Goal: Task Accomplishment & Management: Use online tool/utility

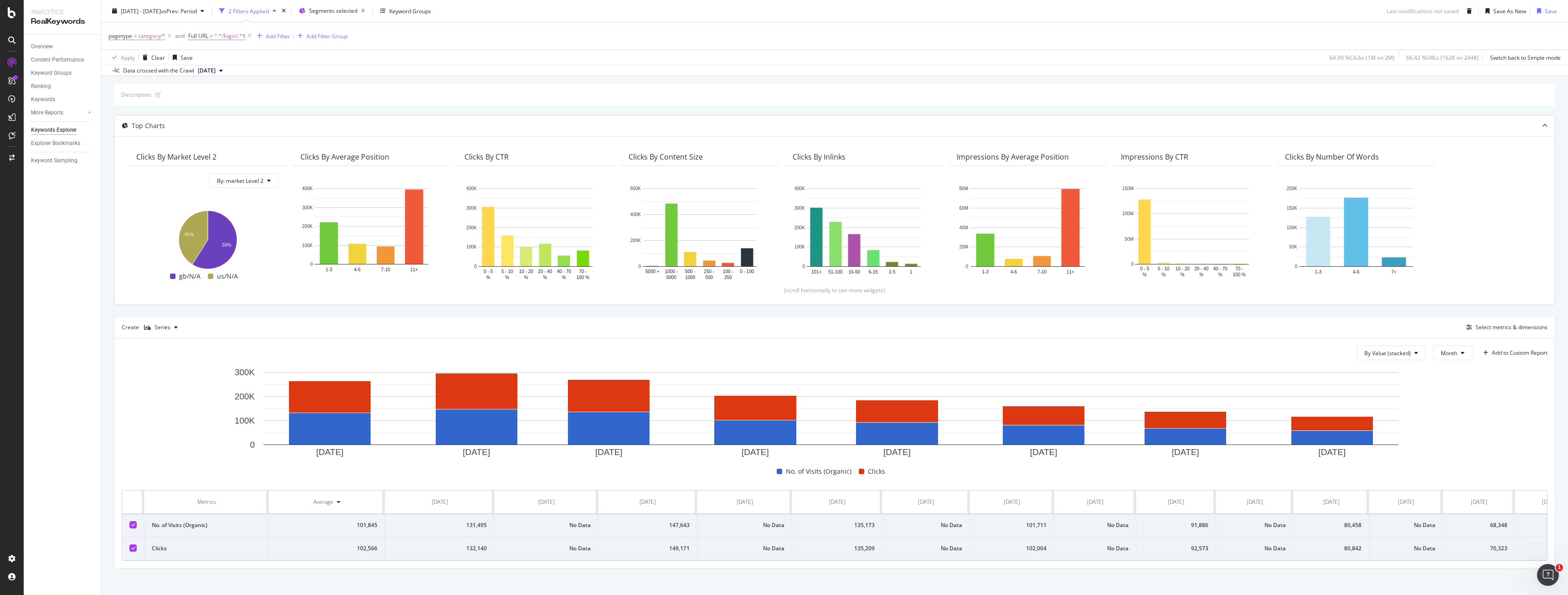
scroll to position [52, 0]
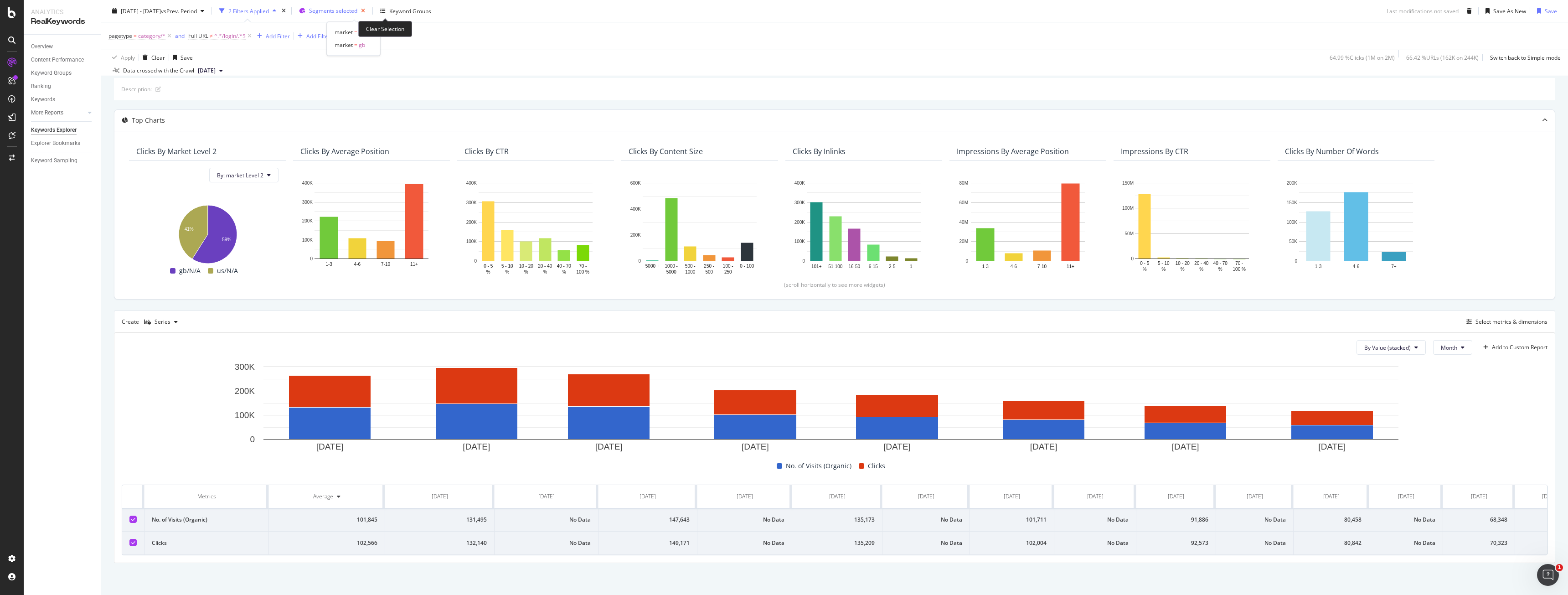
click at [368, 8] on icon "button" at bounding box center [363, 11] width 12 height 13
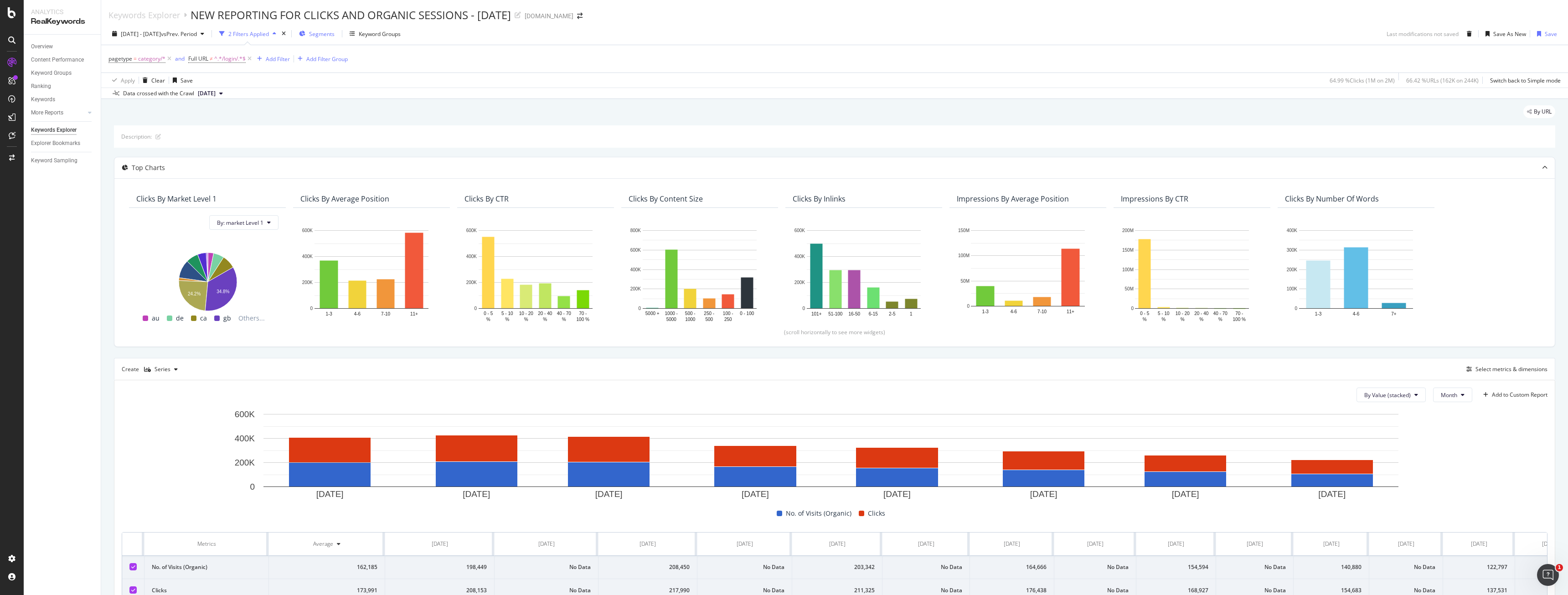
click at [335, 31] on span "Segments" at bounding box center [321, 34] width 25 height 8
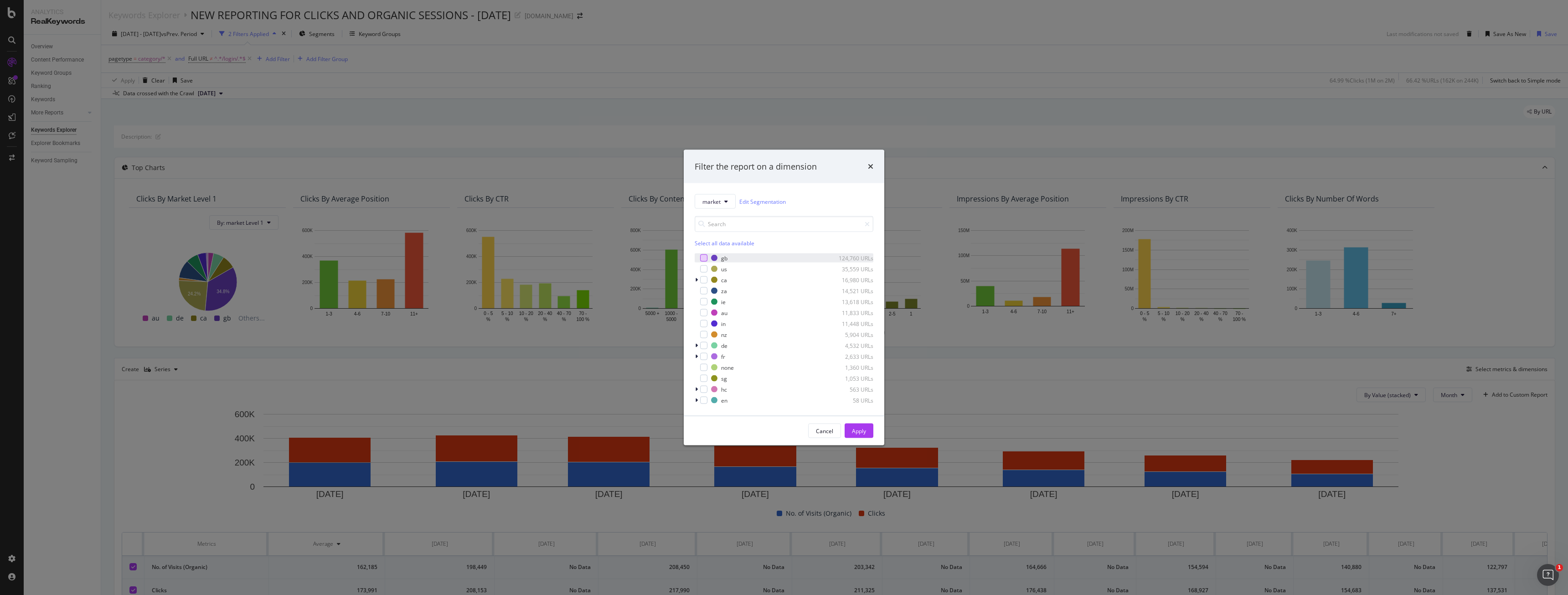
click at [700, 259] on div "modal" at bounding box center [703, 258] width 8 height 8
drag, startPoint x: 703, startPoint y: 266, endPoint x: 706, endPoint y: 270, distance: 5.0
click at [703, 266] on div "modal" at bounding box center [703, 269] width 8 height 8
click at [856, 433] on div "Apply" at bounding box center [859, 430] width 14 height 8
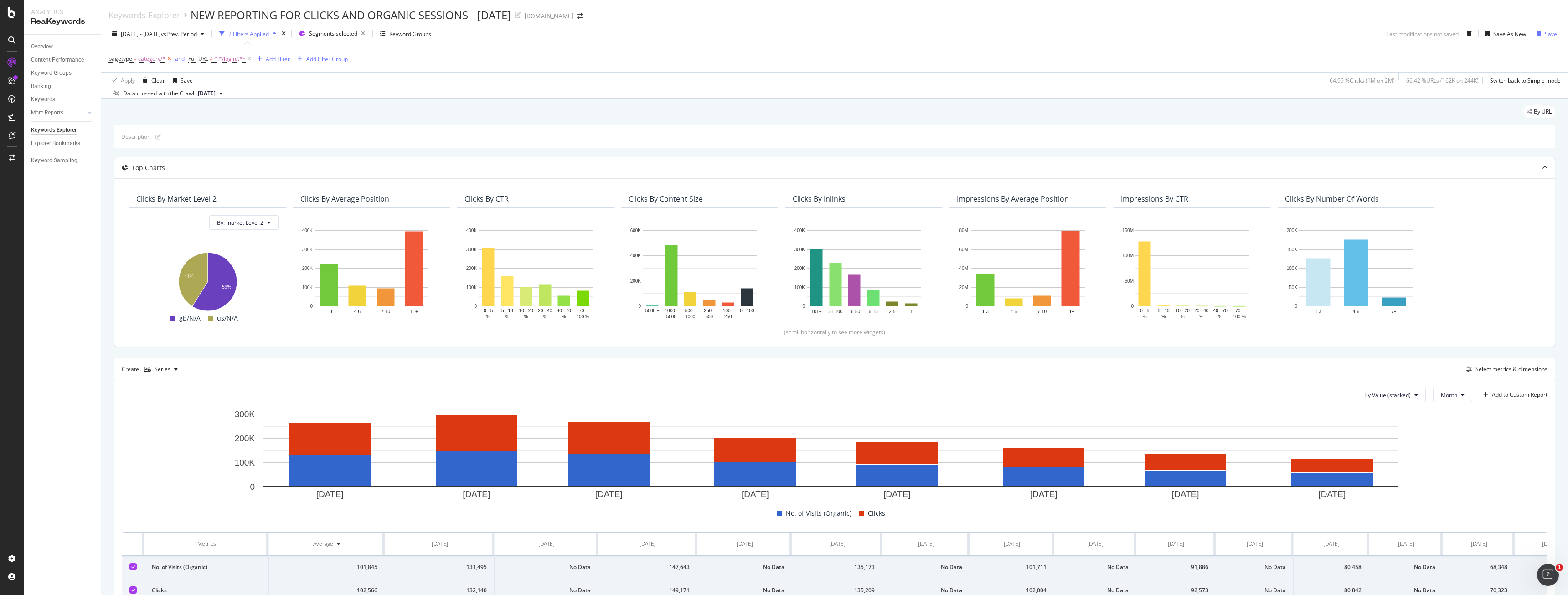
click at [169, 56] on icon at bounding box center [169, 58] width 8 height 9
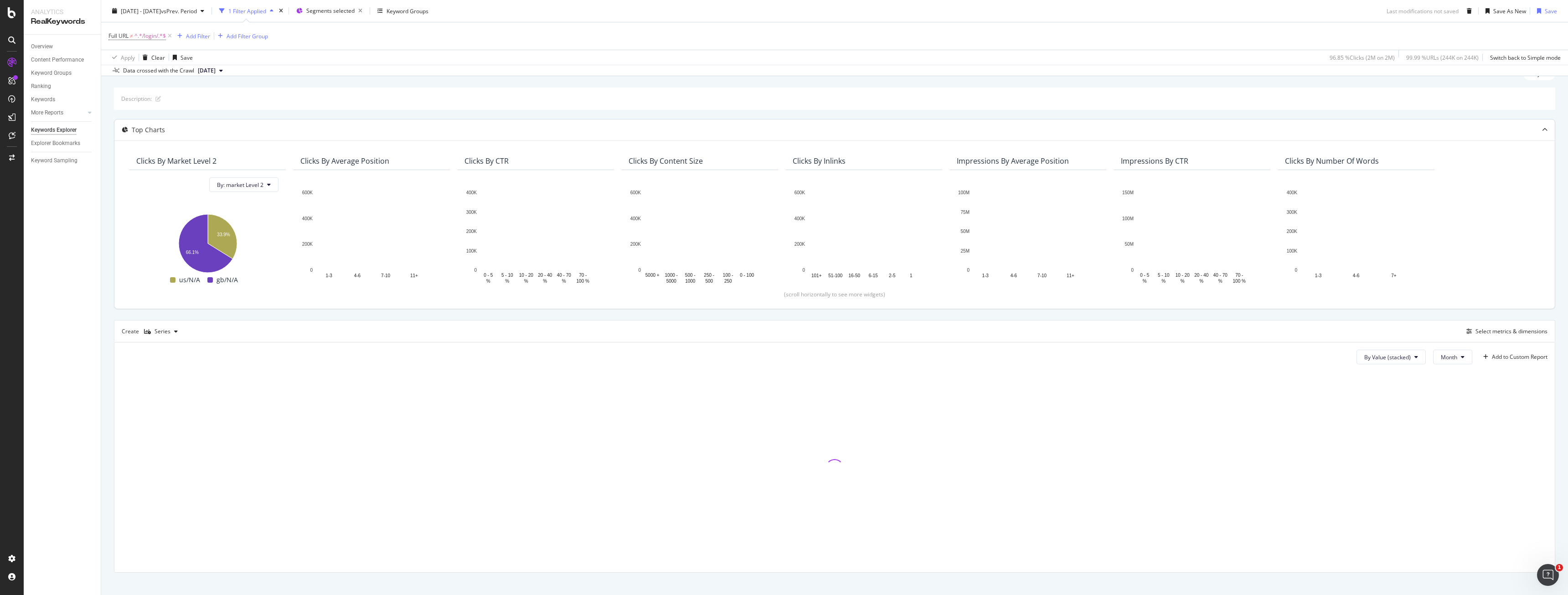
scroll to position [47, 0]
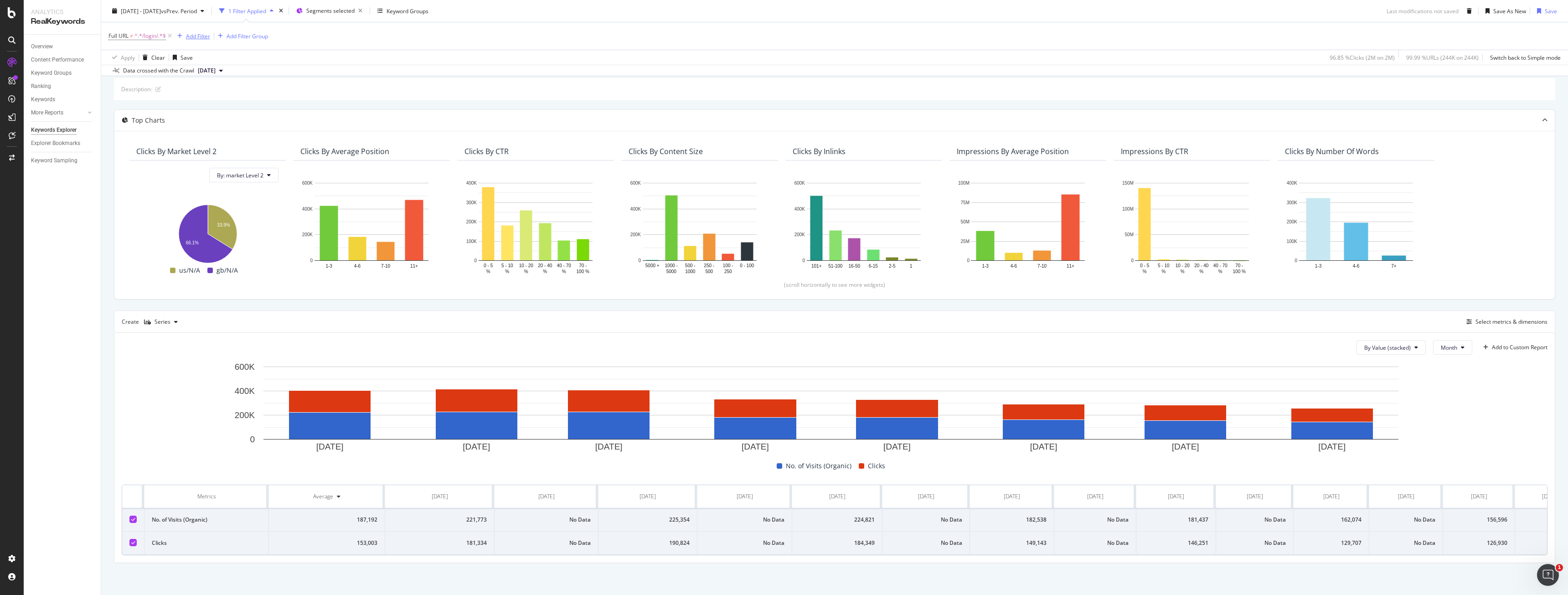
click at [191, 32] on div "Add Filter" at bounding box center [198, 36] width 24 height 8
type input "pagety"
click at [220, 97] on span "pagetype" at bounding box center [207, 97] width 25 height 8
click at [211, 70] on div at bounding box center [232, 75] width 100 height 14
click at [237, 93] on span "163,141 URLS" at bounding box center [235, 93] width 37 height 8
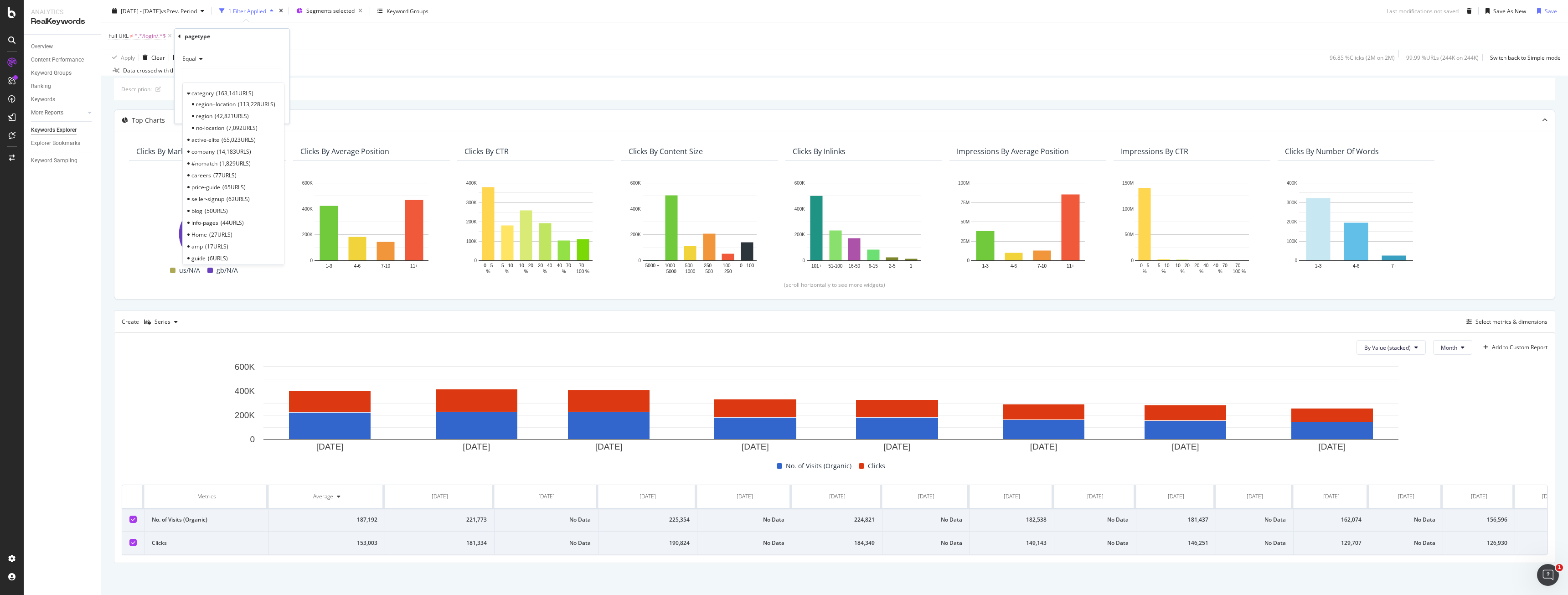
click at [0, 0] on span "Select" at bounding box center [0, 0] width 0 height 0
click at [272, 112] on div "Apply" at bounding box center [275, 111] width 14 height 8
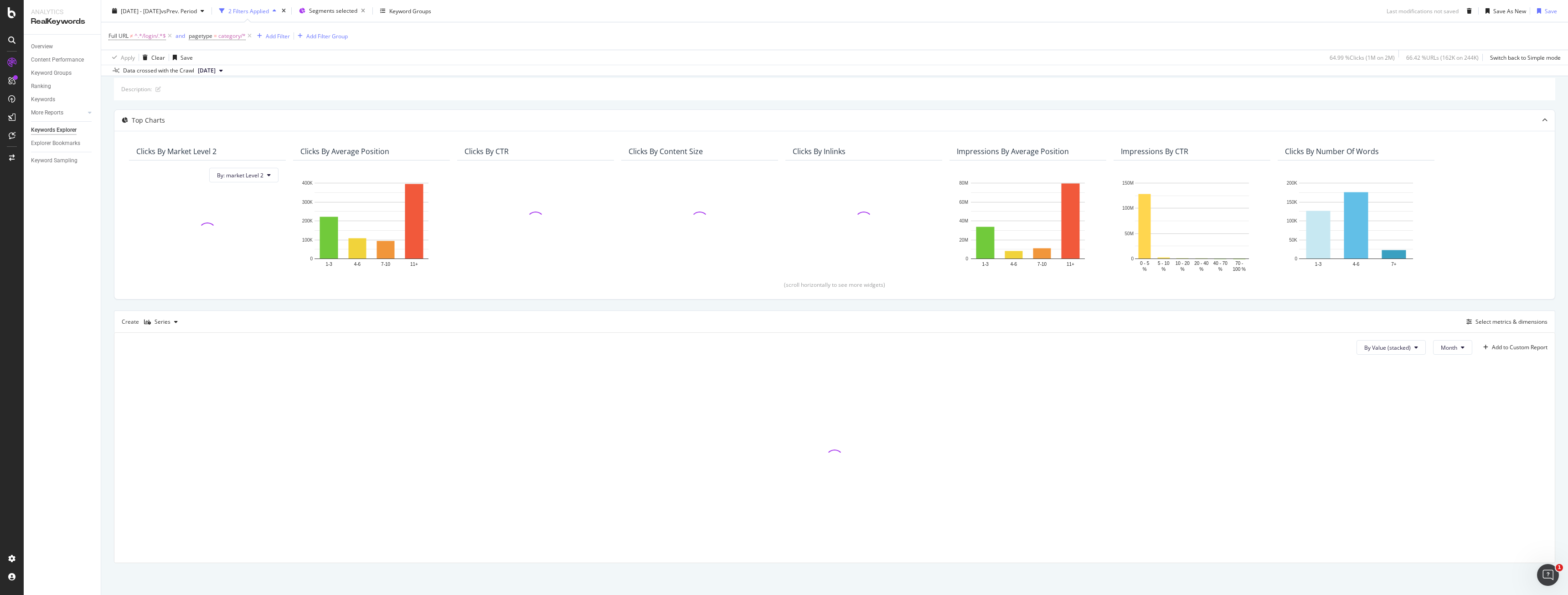
click at [130, 29] on div "Full URL ≠ ^.*/login/.*$ and pagetype = category/* Add Filter Add Filter Group" at bounding box center [834, 36] width 1453 height 27
click at [128, 40] on span "Full URL ≠ ^.*/login/.*$" at bounding box center [141, 36] width 65 height 13
click at [131, 36] on span "≠" at bounding box center [131, 36] width 3 height 8
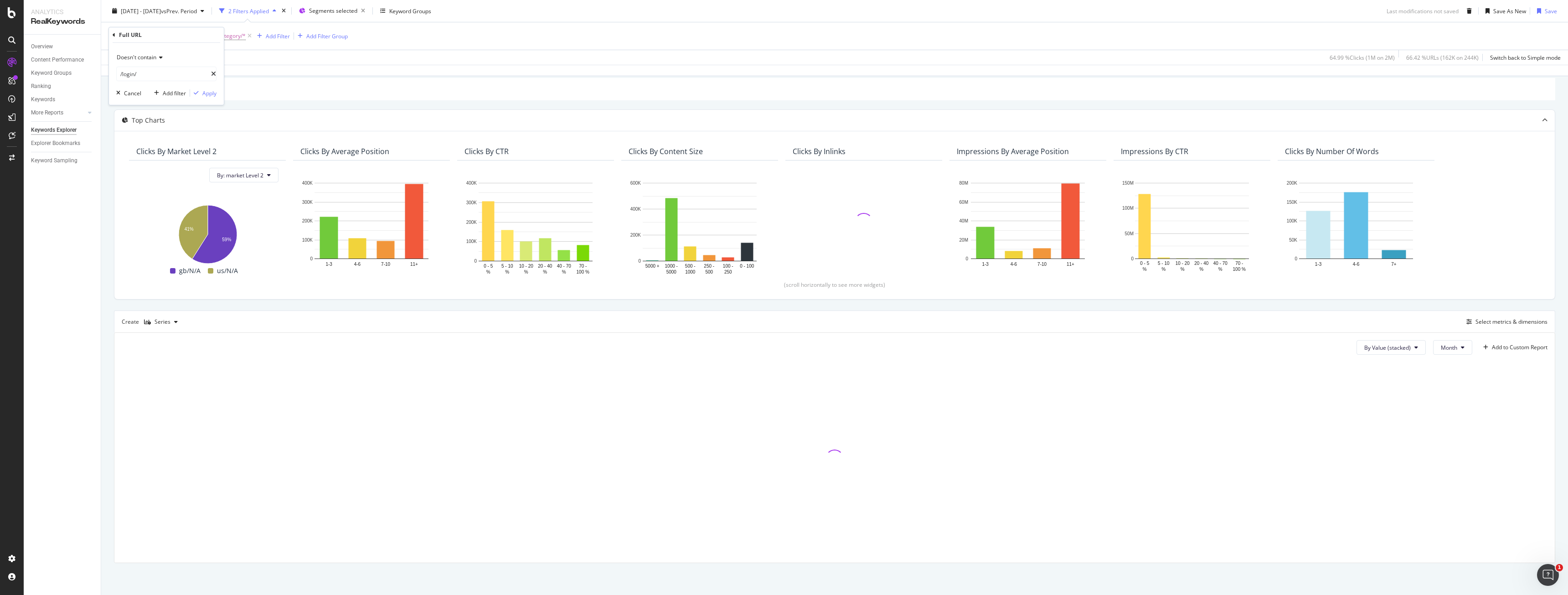
click at [410, 67] on div "Data crossed with the Crawl [DATE]" at bounding box center [834, 70] width 1467 height 11
click at [290, 34] on div "Add Filter Add Filter Group" at bounding box center [301, 36] width 95 height 11
click at [278, 34] on div "Add Filter" at bounding box center [277, 36] width 24 height 8
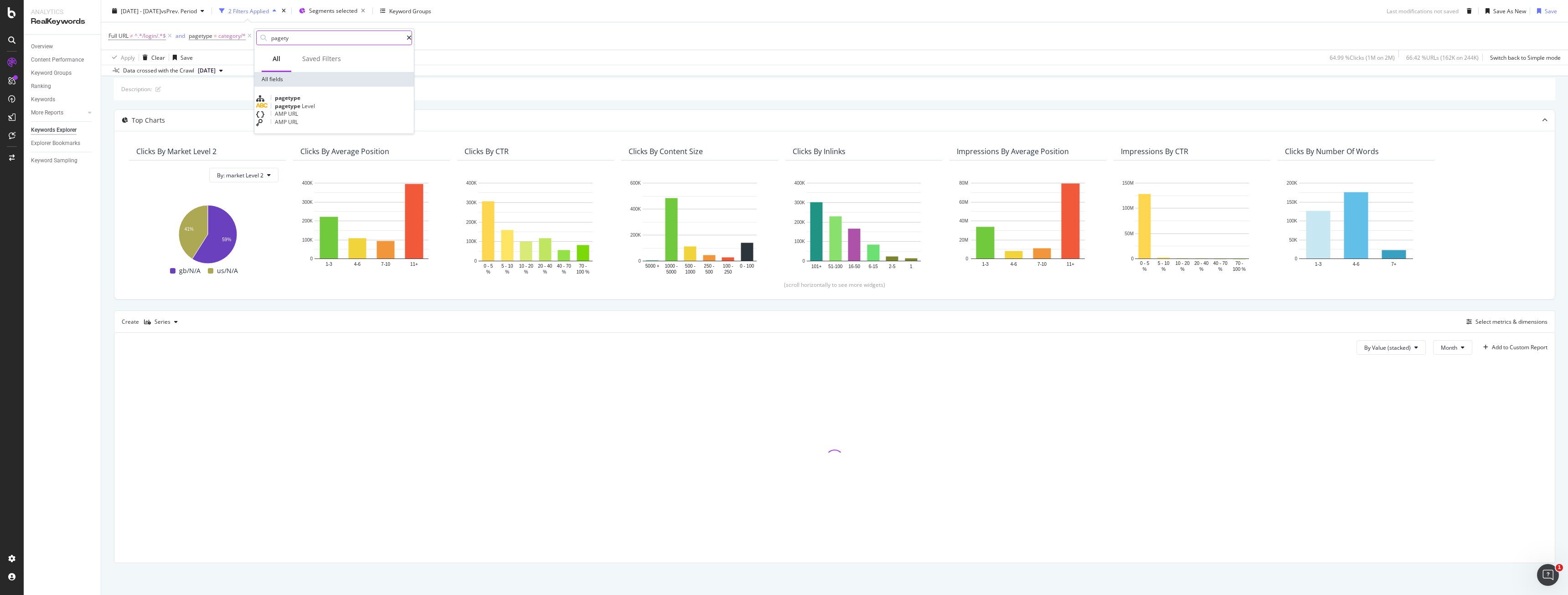
click at [294, 34] on input "pagety" at bounding box center [338, 38] width 137 height 14
type input "p"
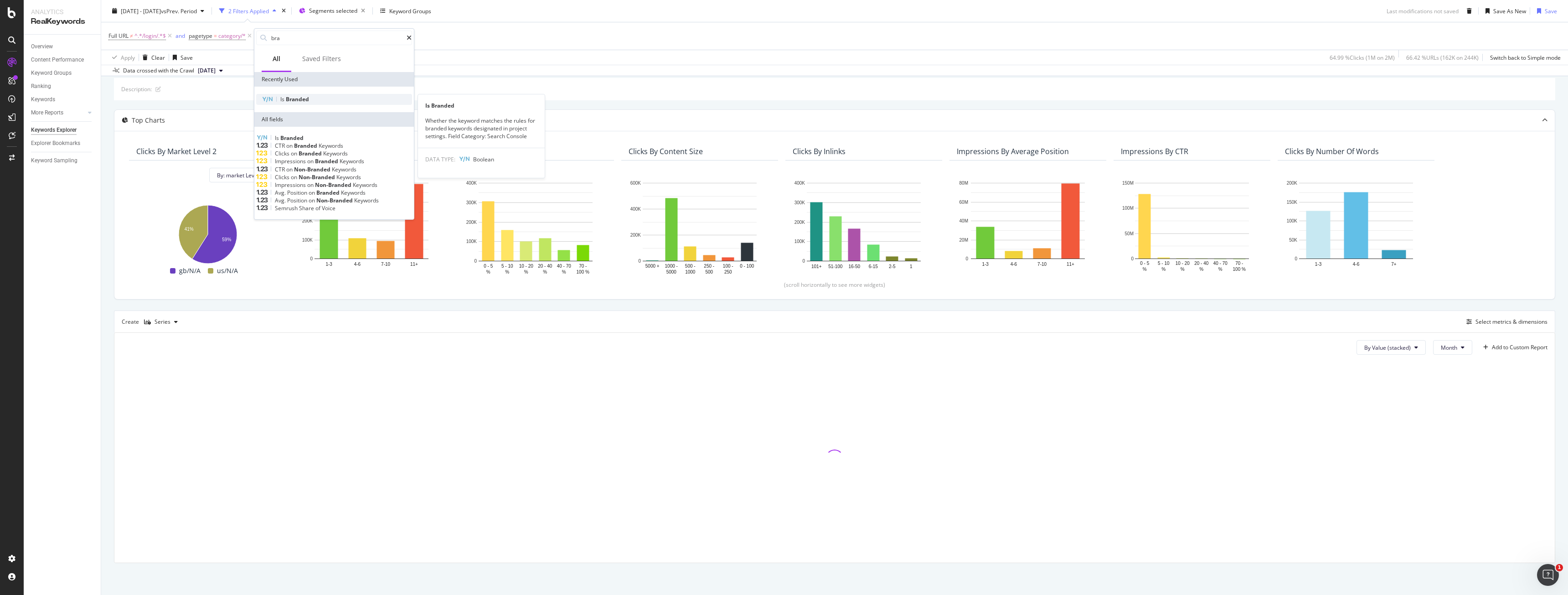
type input "bra"
click at [296, 96] on span "Branded" at bounding box center [298, 99] width 23 height 8
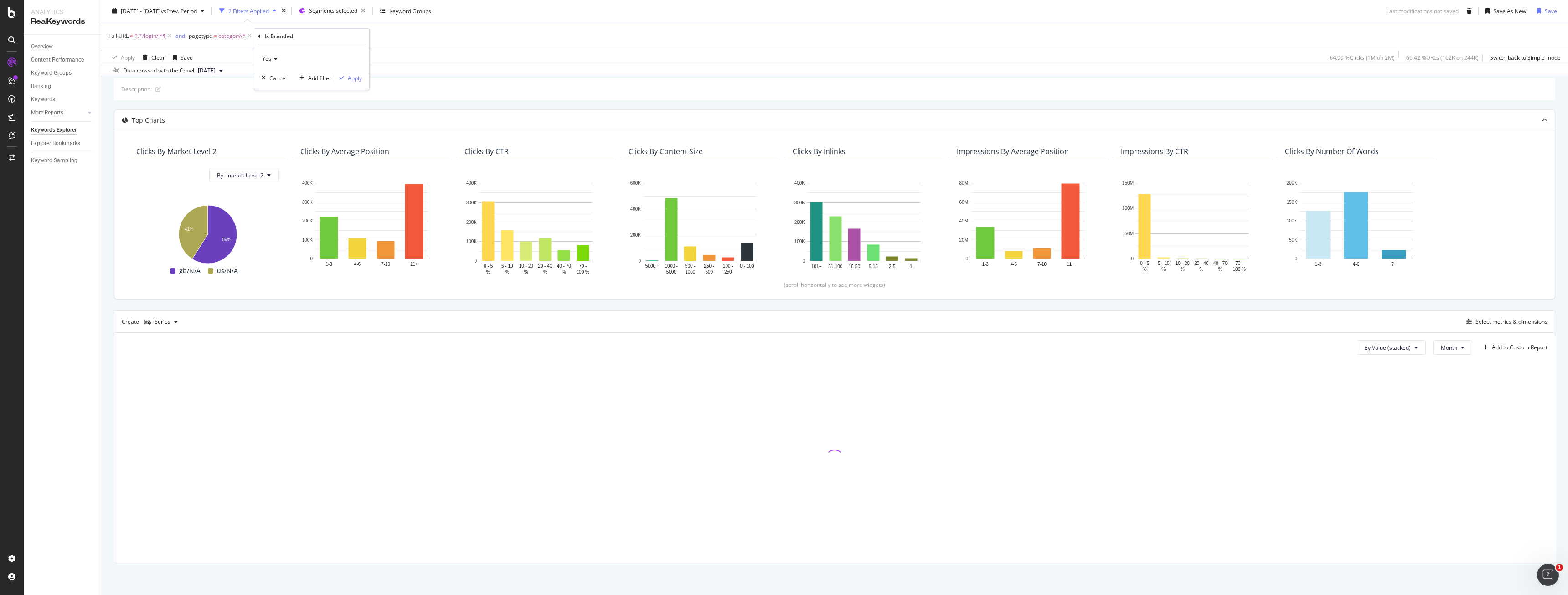
click at [274, 58] on icon at bounding box center [274, 59] width 6 height 5
click at [275, 85] on div "No" at bounding box center [313, 89] width 97 height 12
click at [353, 78] on div "Apply" at bounding box center [355, 78] width 14 height 8
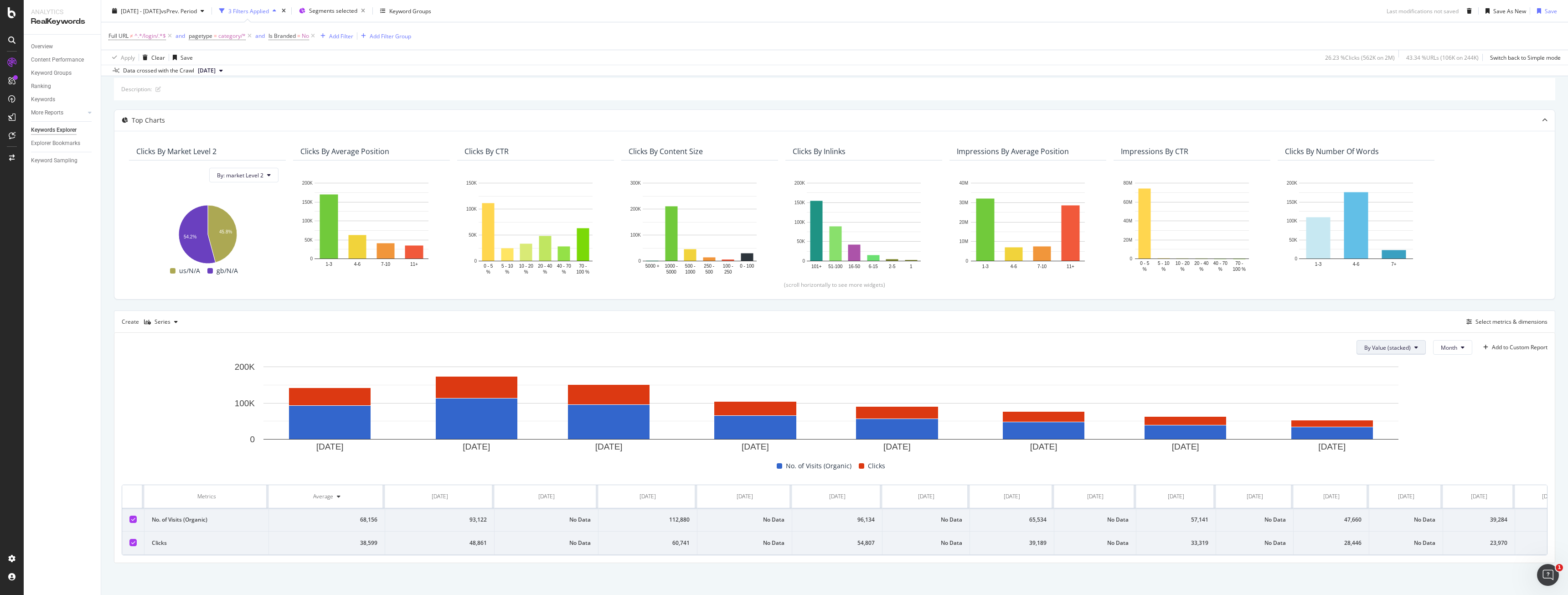
click at [1392, 346] on span "By Value (stacked)" at bounding box center [1388, 347] width 47 height 8
click at [1447, 384] on rect "A chart." at bounding box center [831, 407] width 1419 height 91
click at [183, 28] on div "Full URL ≠ ^.*/login/.*$ and pagetype = category/* and Is Branded = No Add Filt…" at bounding box center [834, 36] width 1453 height 27
click at [316, 36] on icon at bounding box center [312, 36] width 8 height 9
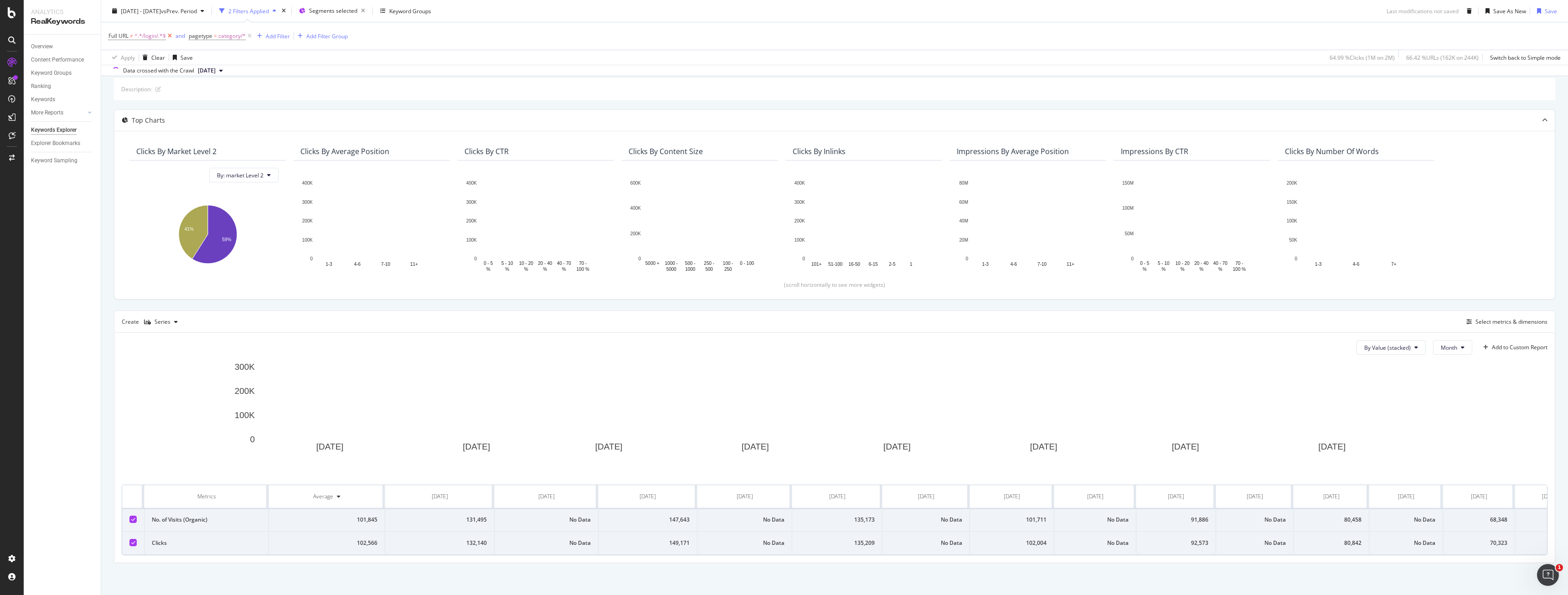
click at [170, 38] on icon at bounding box center [169, 36] width 8 height 9
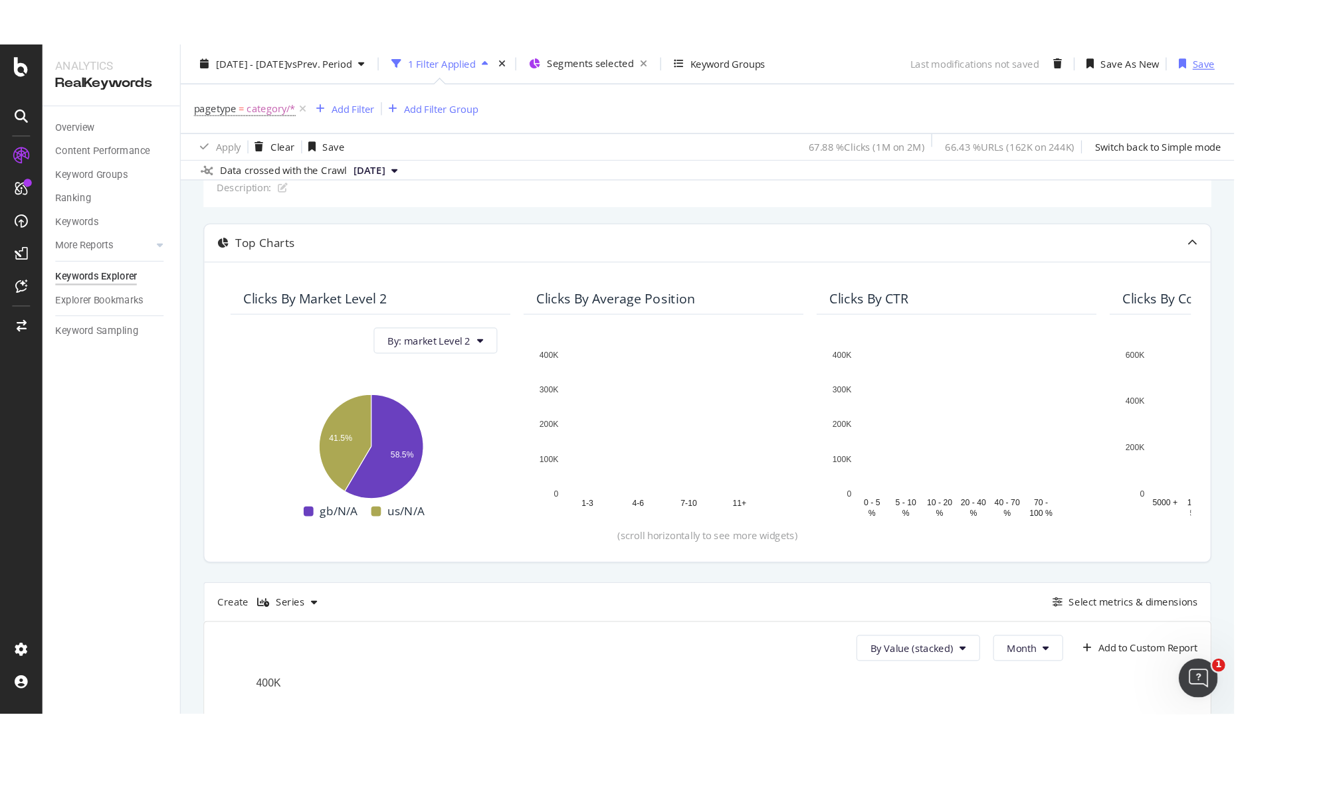
scroll to position [76, 0]
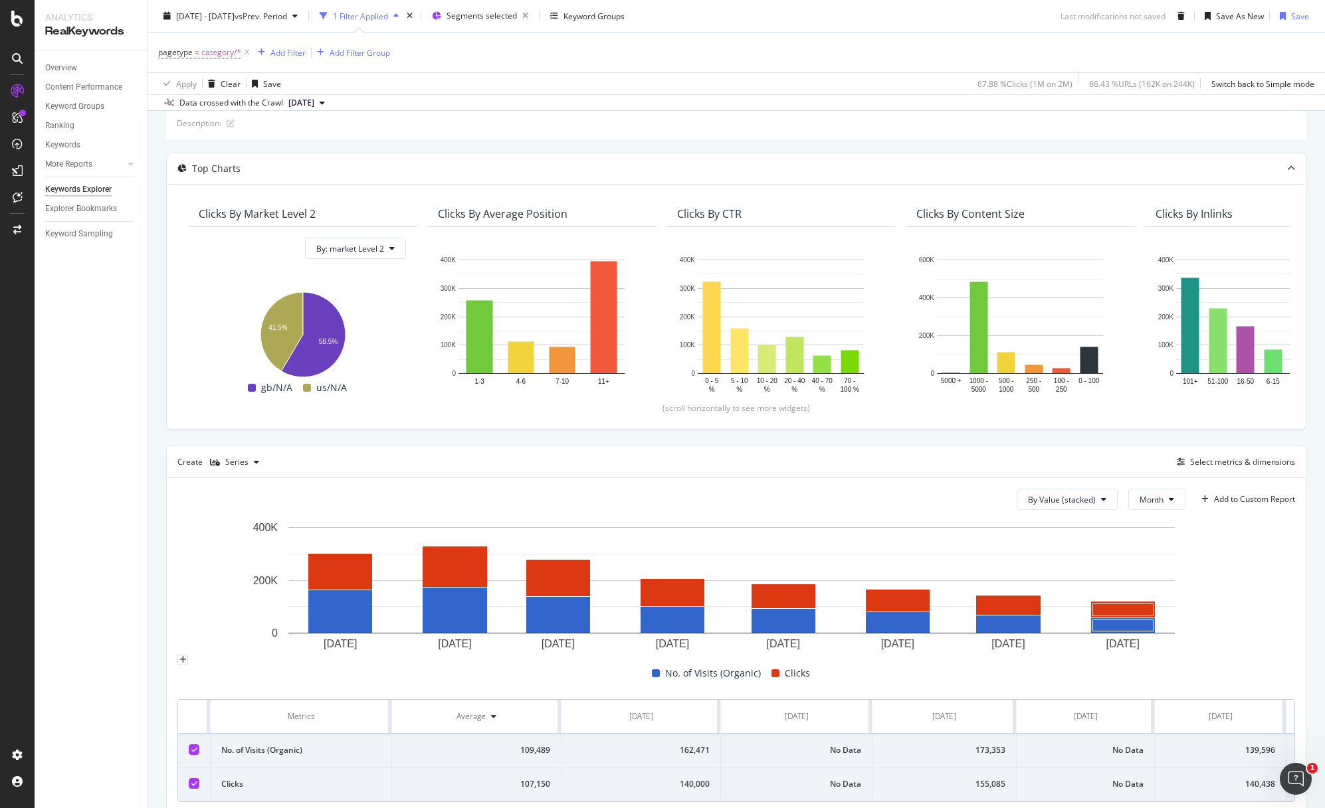
click at [1263, 635] on rect "A chart." at bounding box center [730, 587] width 1107 height 133
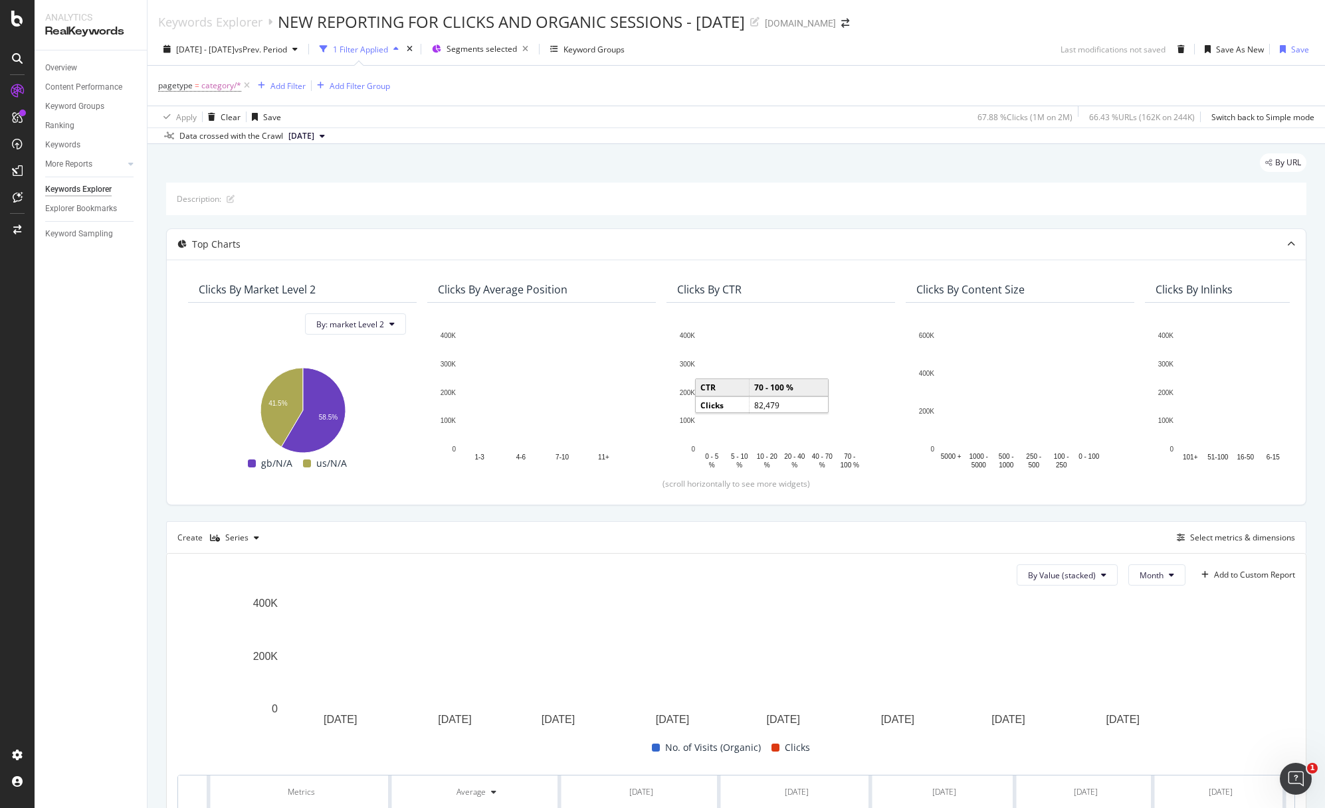
scroll to position [134, 0]
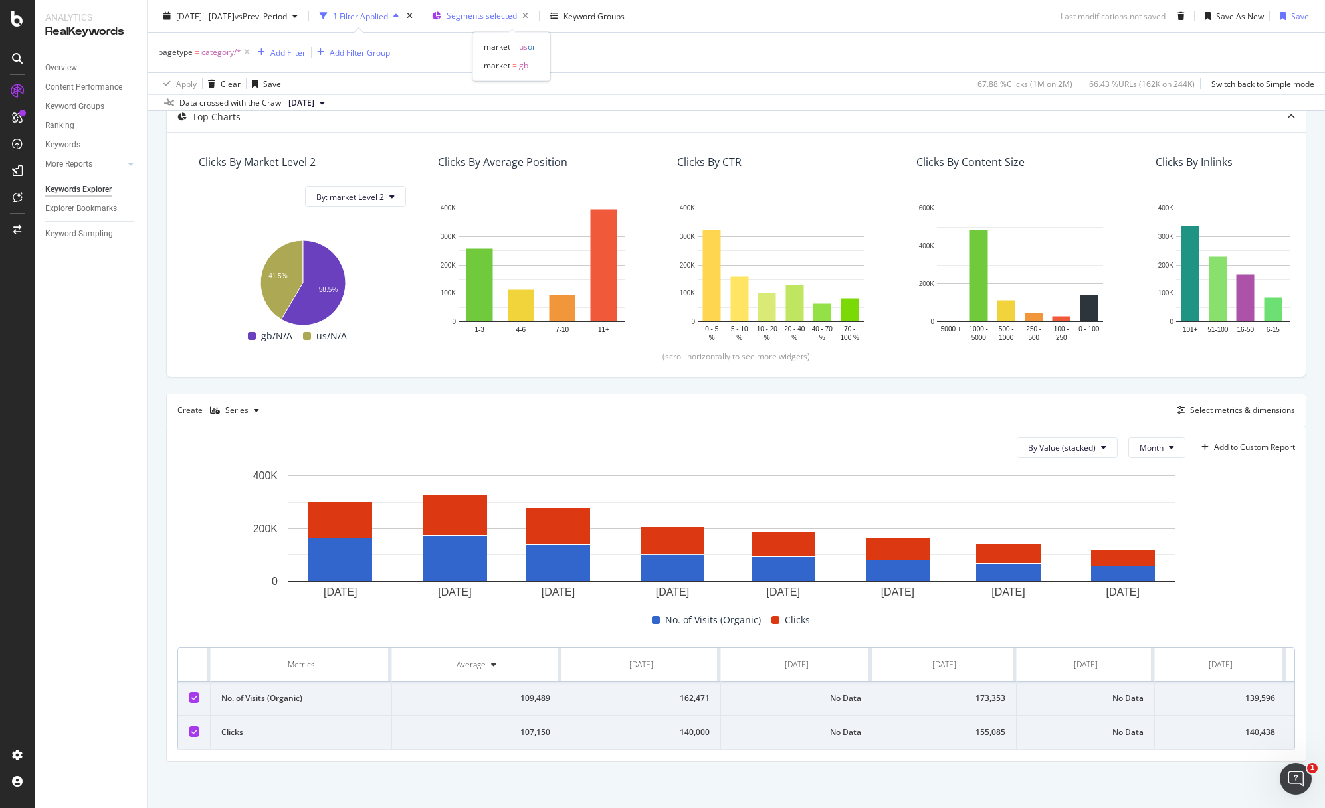
click at [514, 14] on span "Segments selected" at bounding box center [481, 15] width 70 height 11
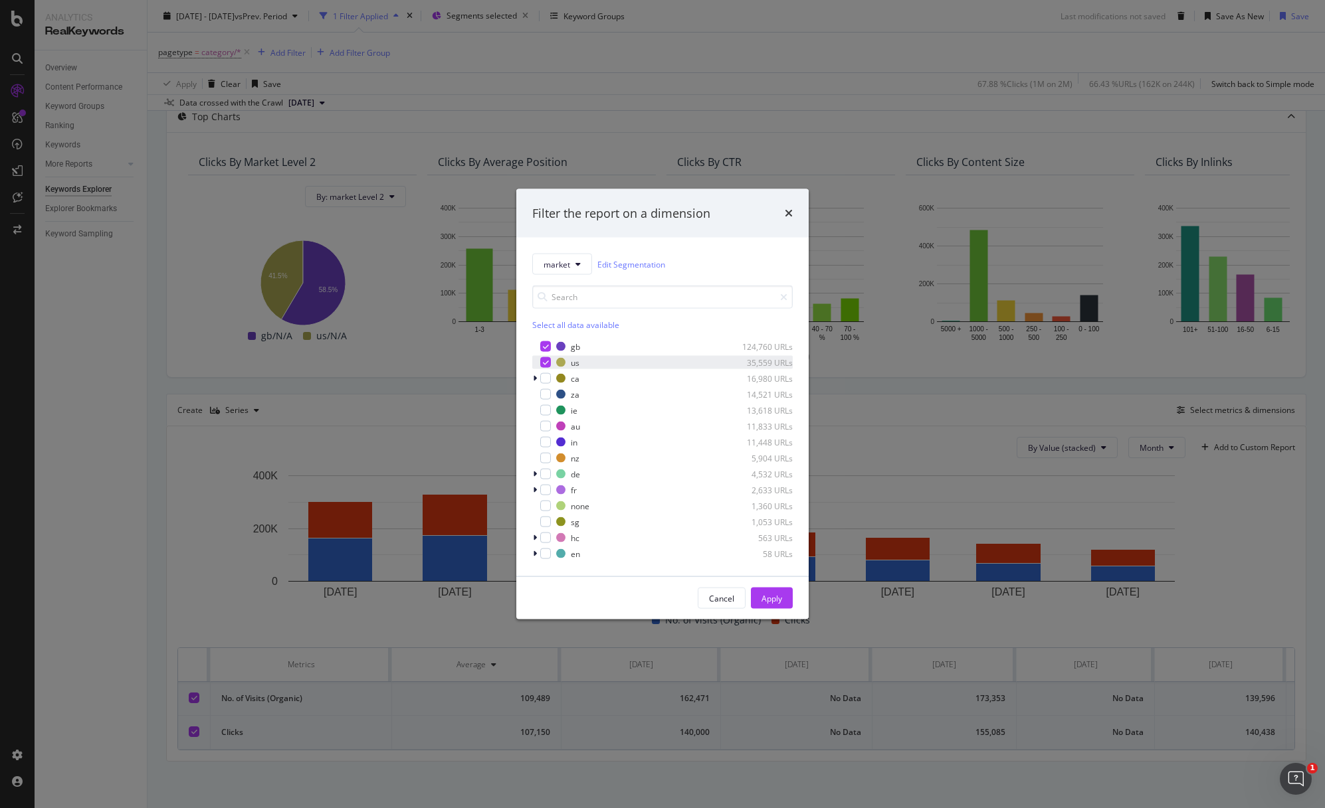
click at [543, 361] on icon "modal" at bounding box center [546, 362] width 6 height 7
click at [769, 598] on div "Apply" at bounding box center [771, 598] width 21 height 11
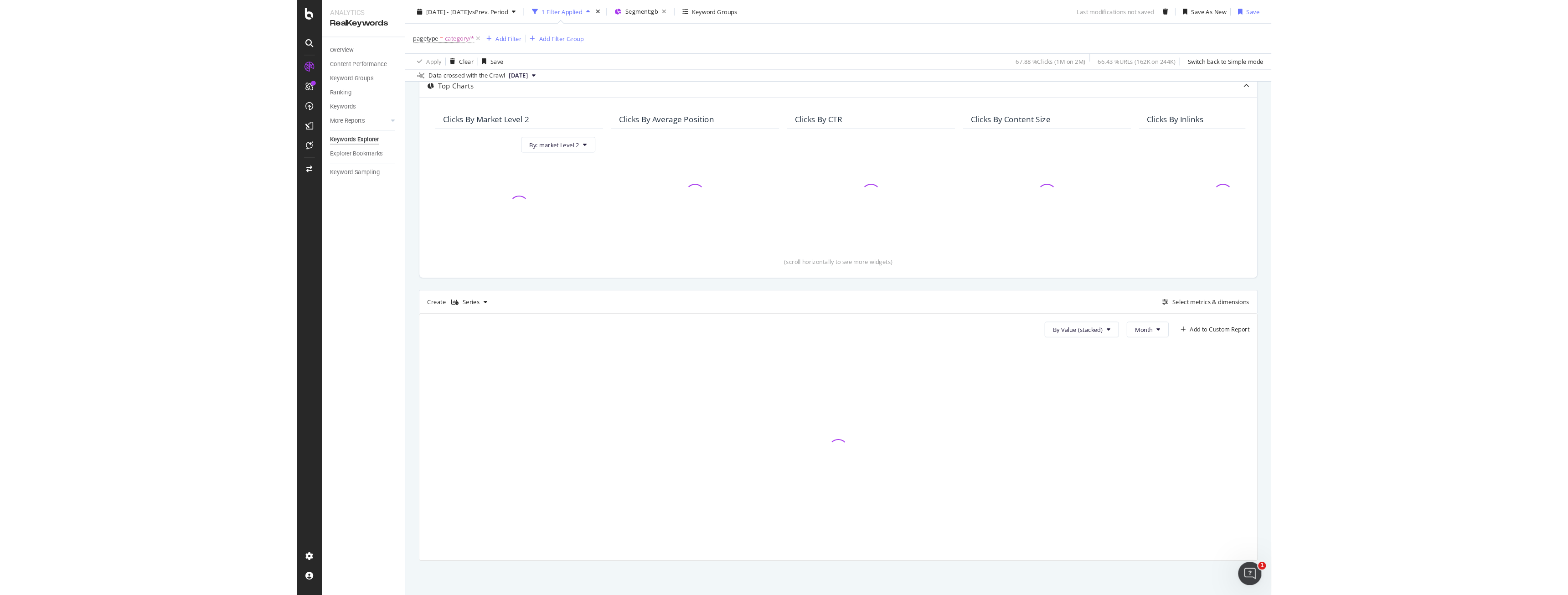
scroll to position [88, 0]
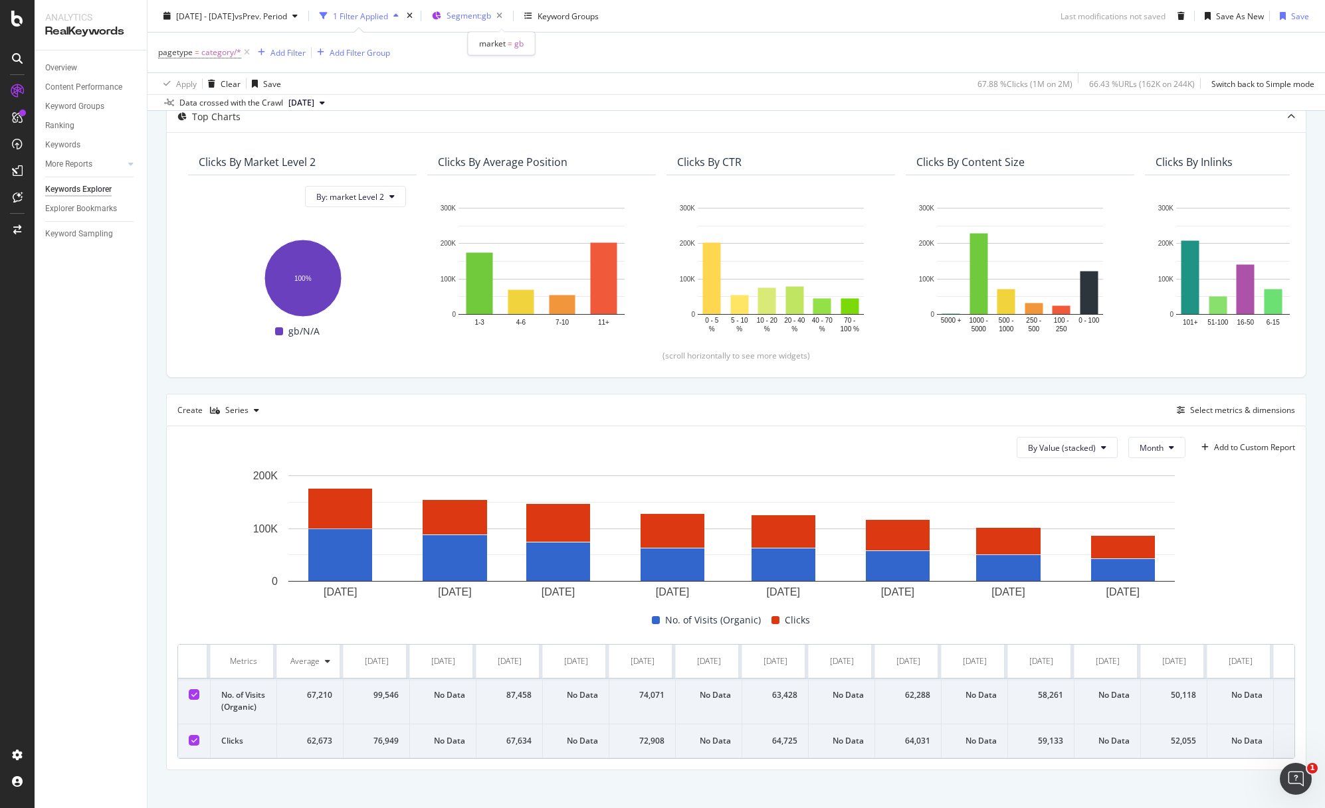
click at [491, 21] on span "Segment: gb" at bounding box center [468, 15] width 45 height 11
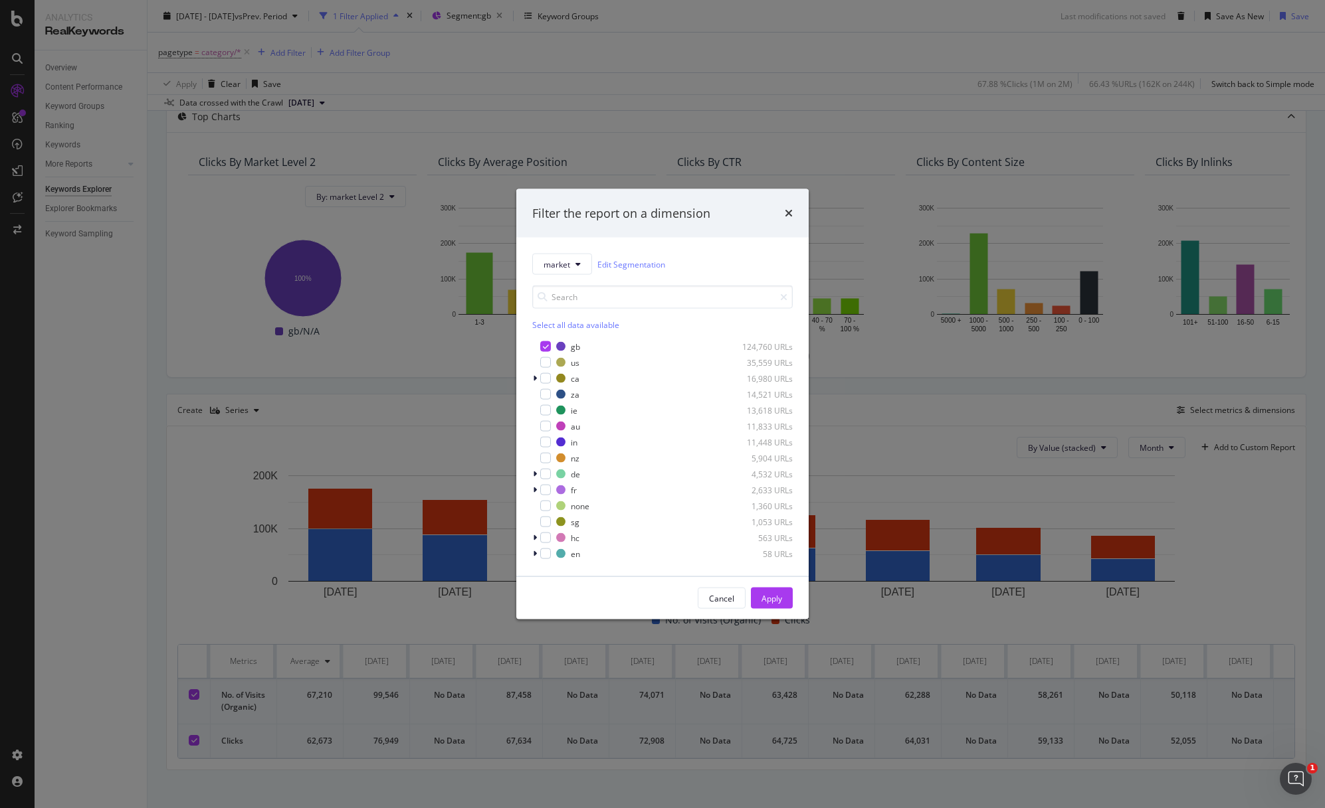
click at [543, 336] on div "Select all data available gb 124,760 URLs us 35,559 URLs ca 16,980 URLs za 14,5…" at bounding box center [662, 423] width 260 height 275
click at [543, 346] on icon "modal" at bounding box center [546, 346] width 6 height 7
click at [544, 367] on div "modal" at bounding box center [545, 362] width 11 height 11
click at [767, 607] on div "Apply" at bounding box center [771, 599] width 21 height 20
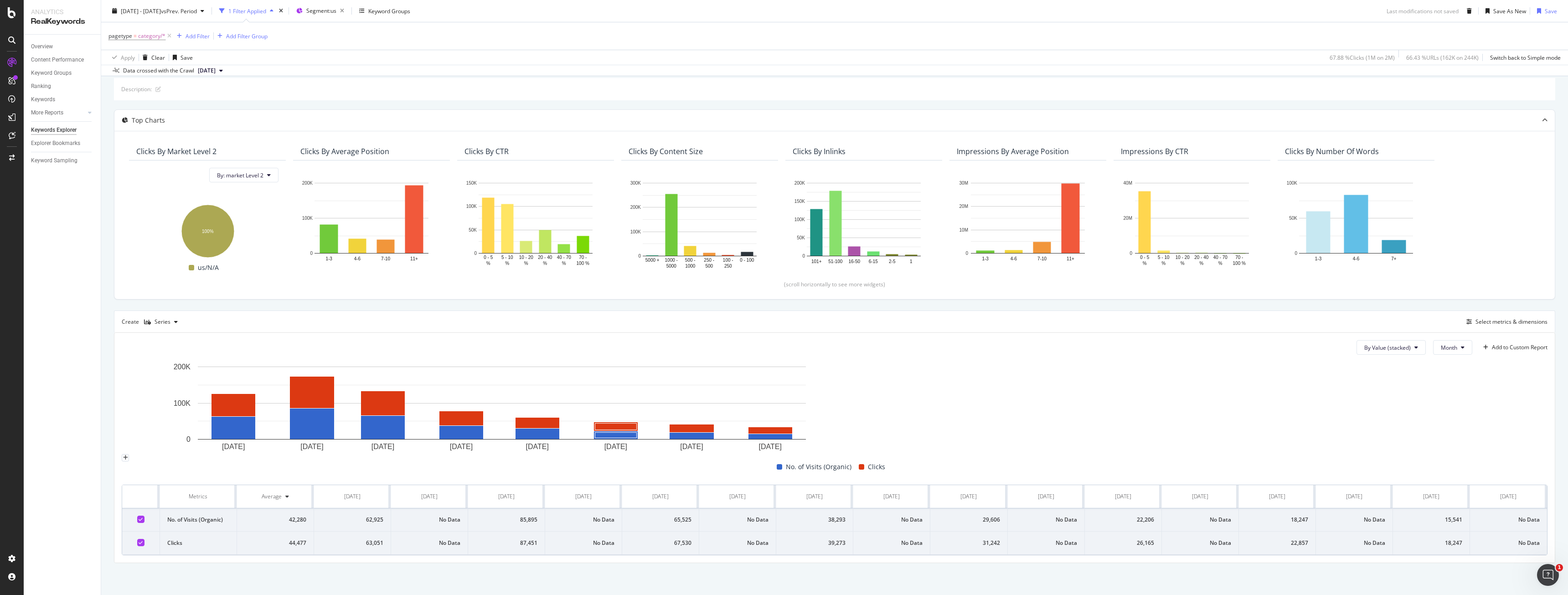
scroll to position [47, 0]
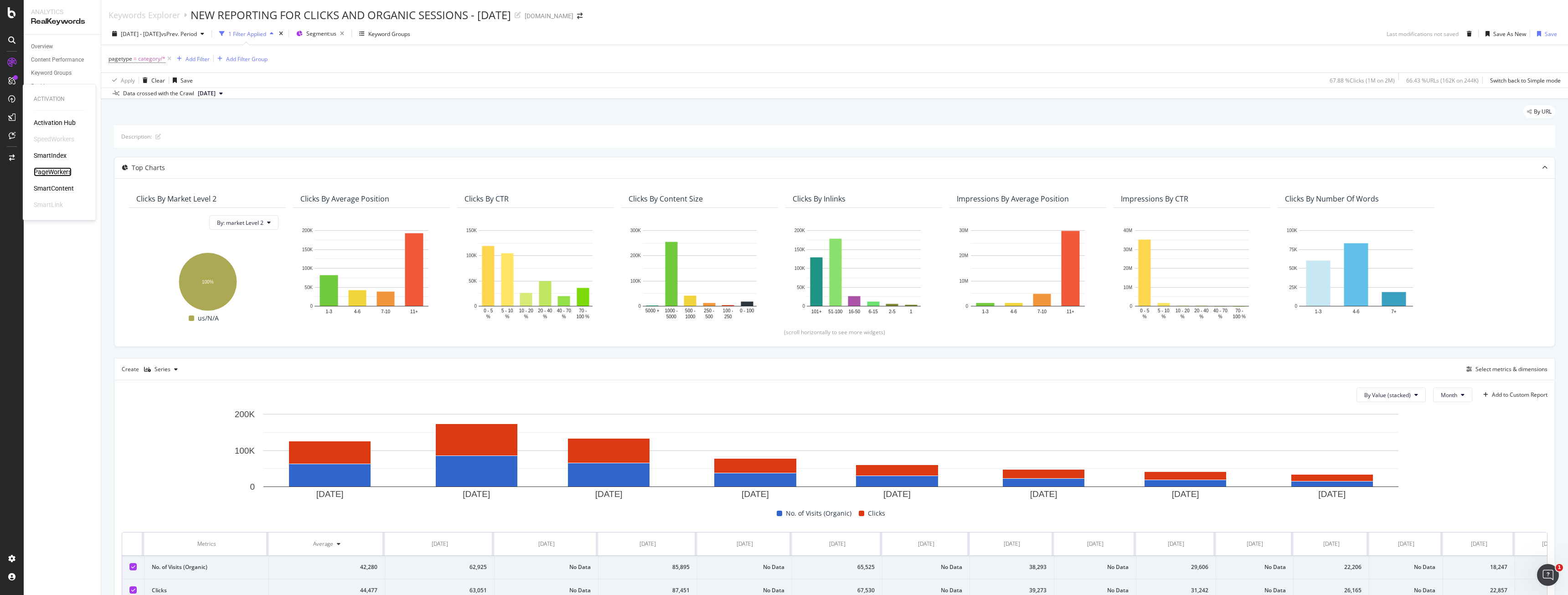
click at [49, 170] on div "PageWorkers" at bounding box center [52, 172] width 38 height 9
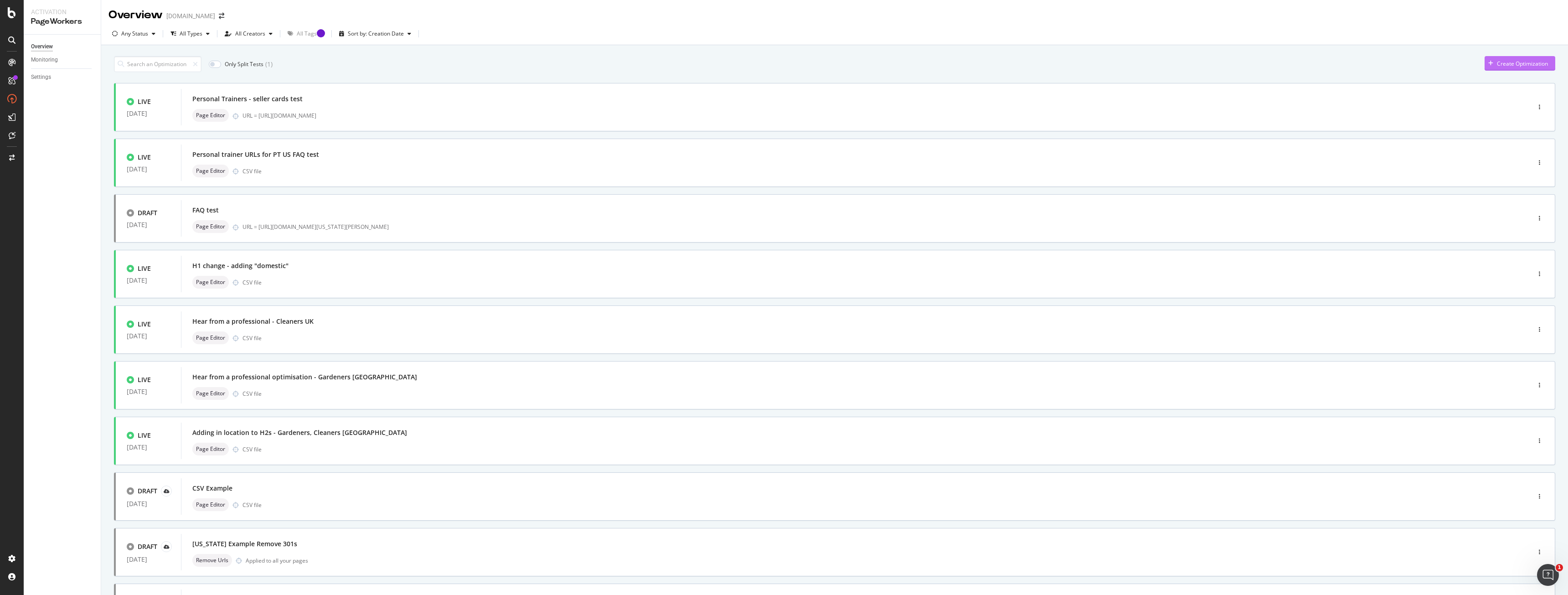
click at [1521, 62] on div "Create Optimization" at bounding box center [1523, 63] width 51 height 8
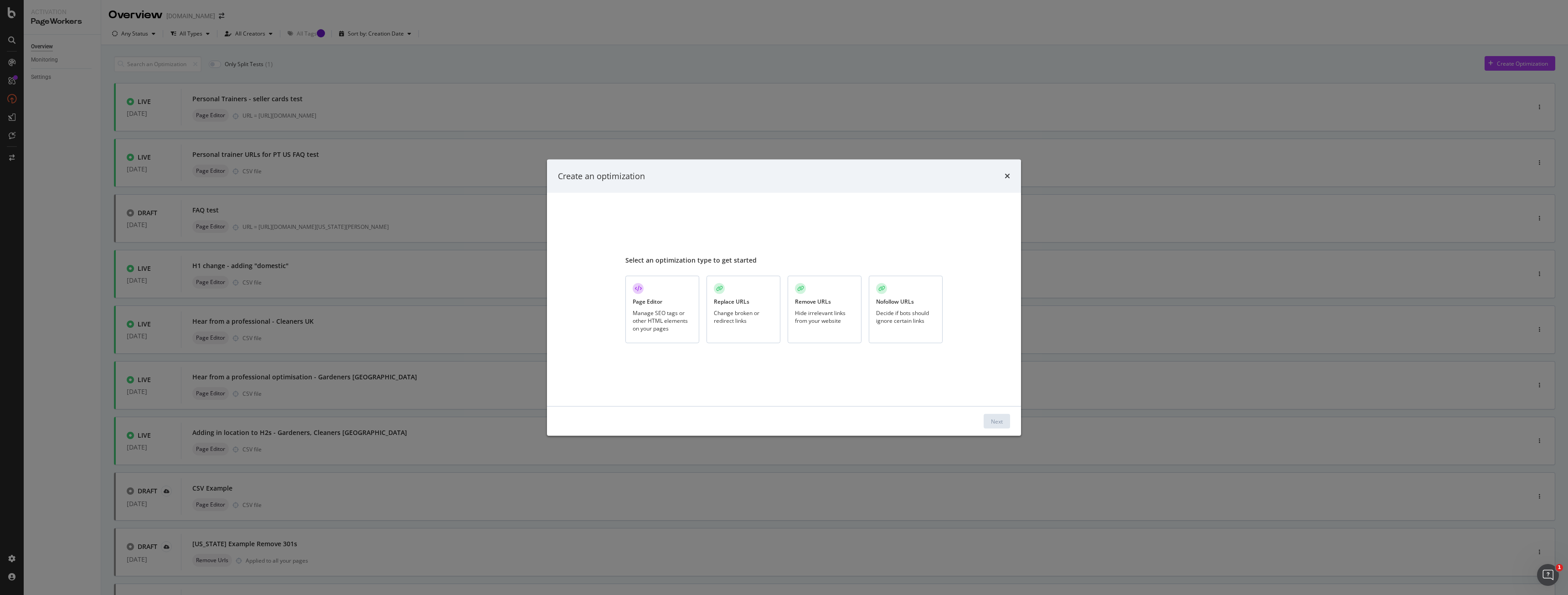
click at [706, 307] on div "Page Editor Manage SEO tags or other HTML elements on your pages Replace URLs C…" at bounding box center [784, 310] width 317 height 68
click at [692, 312] on div "Manage SEO tags or other HTML elements on your pages" at bounding box center [662, 320] width 59 height 23
click at [996, 414] on div "Next" at bounding box center [784, 421] width 474 height 30
click at [996, 421] on div "Next" at bounding box center [996, 421] width 12 height 8
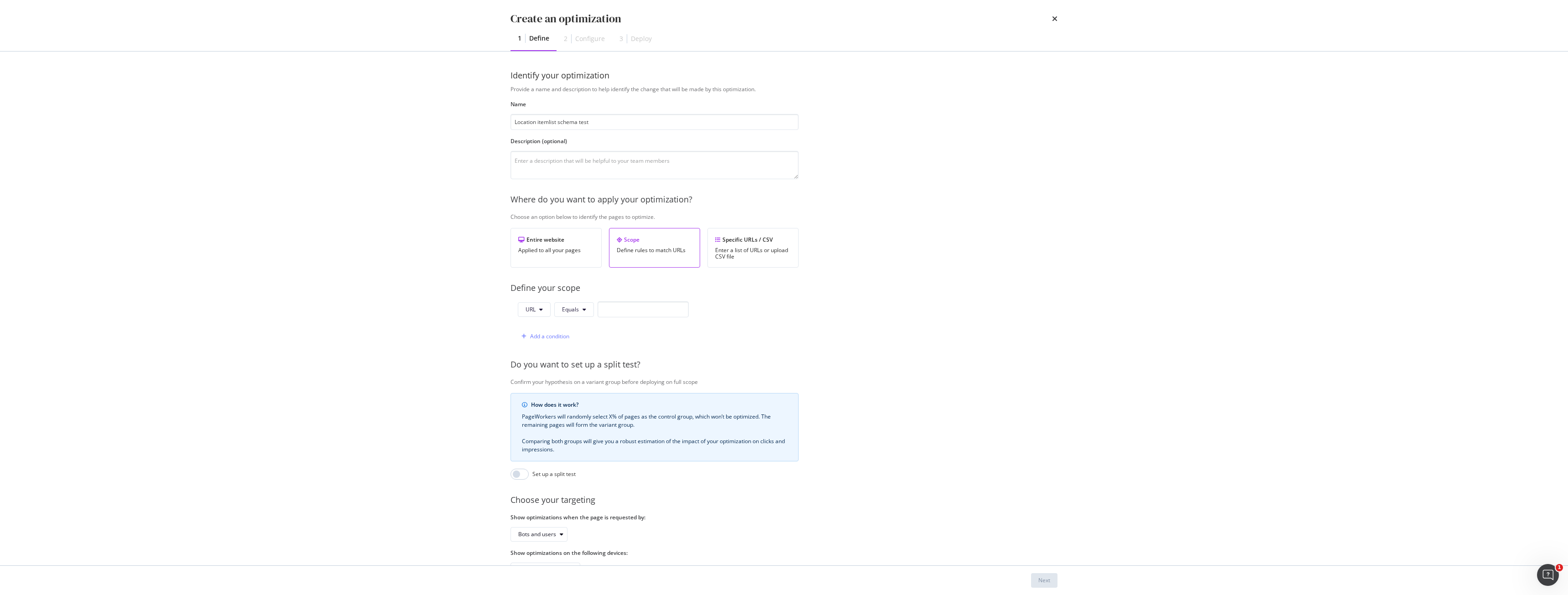
type input "Location itemlist schema test"
click at [604, 329] on div "Add a condition" at bounding box center [603, 336] width 171 height 16
click at [611, 314] on input "modal" at bounding box center [643, 309] width 91 height 16
paste input "https://www.bark.com/en/us/personal-trainer/"
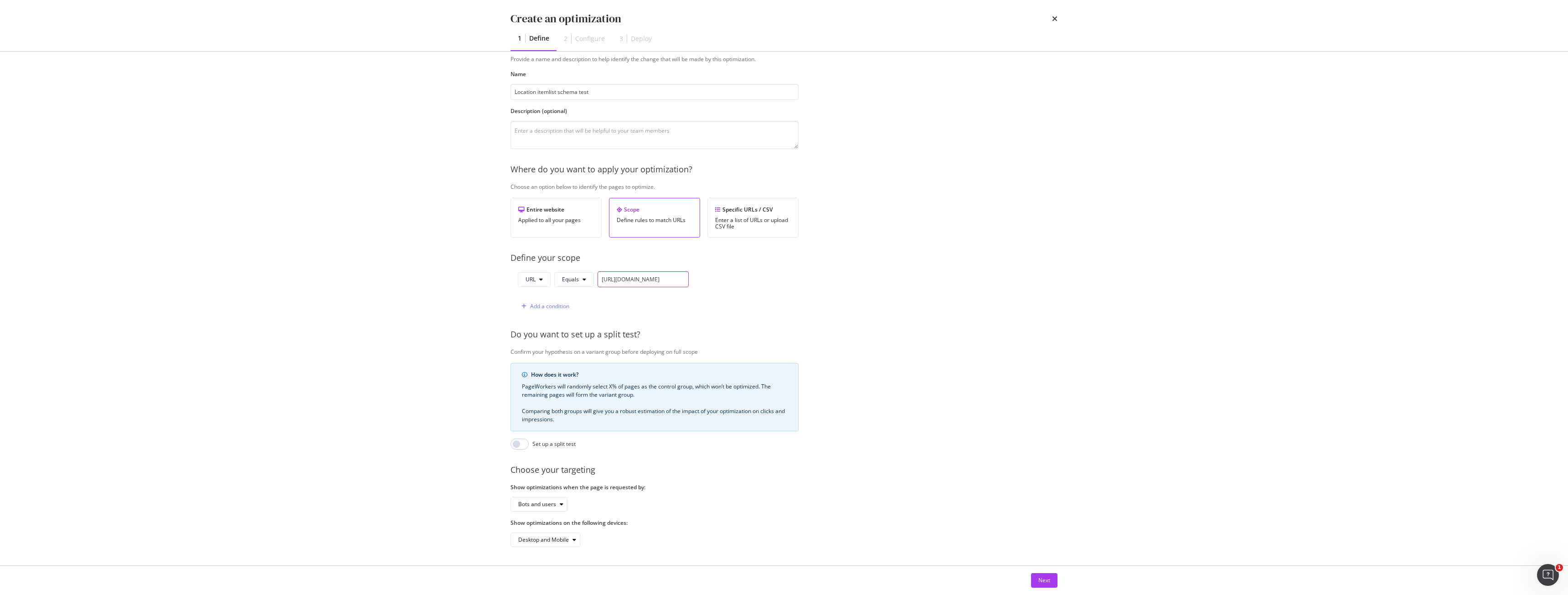
scroll to position [37, 0]
type input "https://www.bark.com/en/us/personal-trainer/"
click at [1051, 579] on button "Next" at bounding box center [1044, 580] width 27 height 14
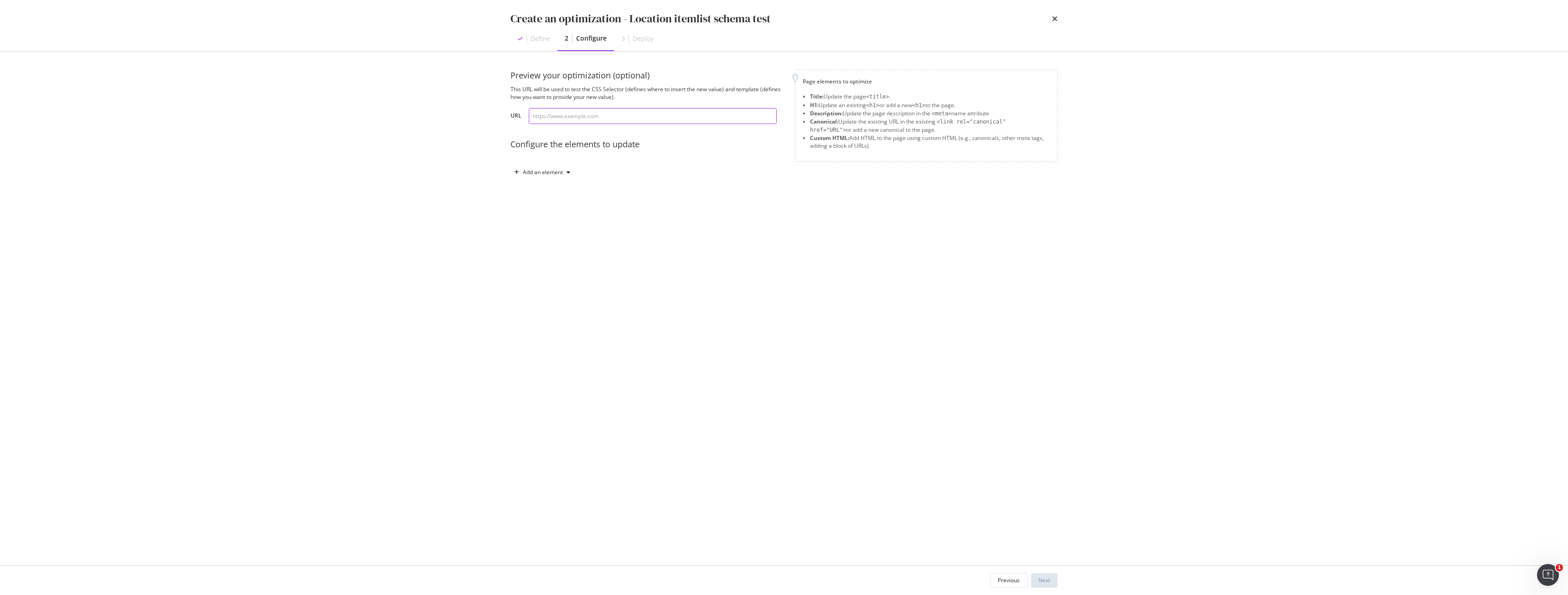
click at [562, 113] on input "modal" at bounding box center [653, 115] width 248 height 16
paste input "https://www.bark.com/en/us/personal-trainer/"
type input "https://www.bark.com/en/us/personal-trainer/"
click at [560, 170] on div "Add an element" at bounding box center [543, 172] width 40 height 5
click at [552, 253] on div "Custom HTML" at bounding box center [552, 250] width 36 height 8
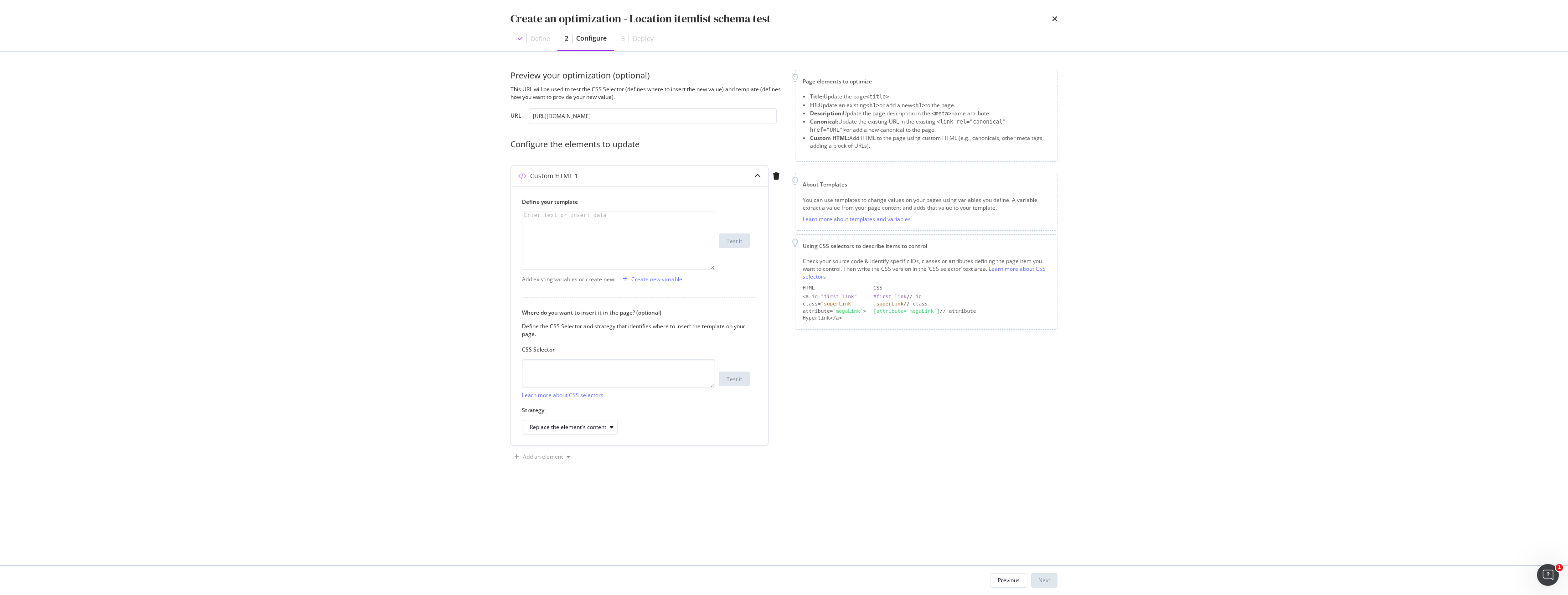
click at [605, 224] on div "modal" at bounding box center [618, 247] width 192 height 70
click at [627, 341] on div "Where do you want to insert it in the page? (optional) Define the CSS Selector …" at bounding box center [640, 371] width 235 height 126
click at [630, 362] on textarea "modal" at bounding box center [619, 373] width 194 height 28
paste textarea "#popular-cities-row"
type textarea "#popular-cities-row"
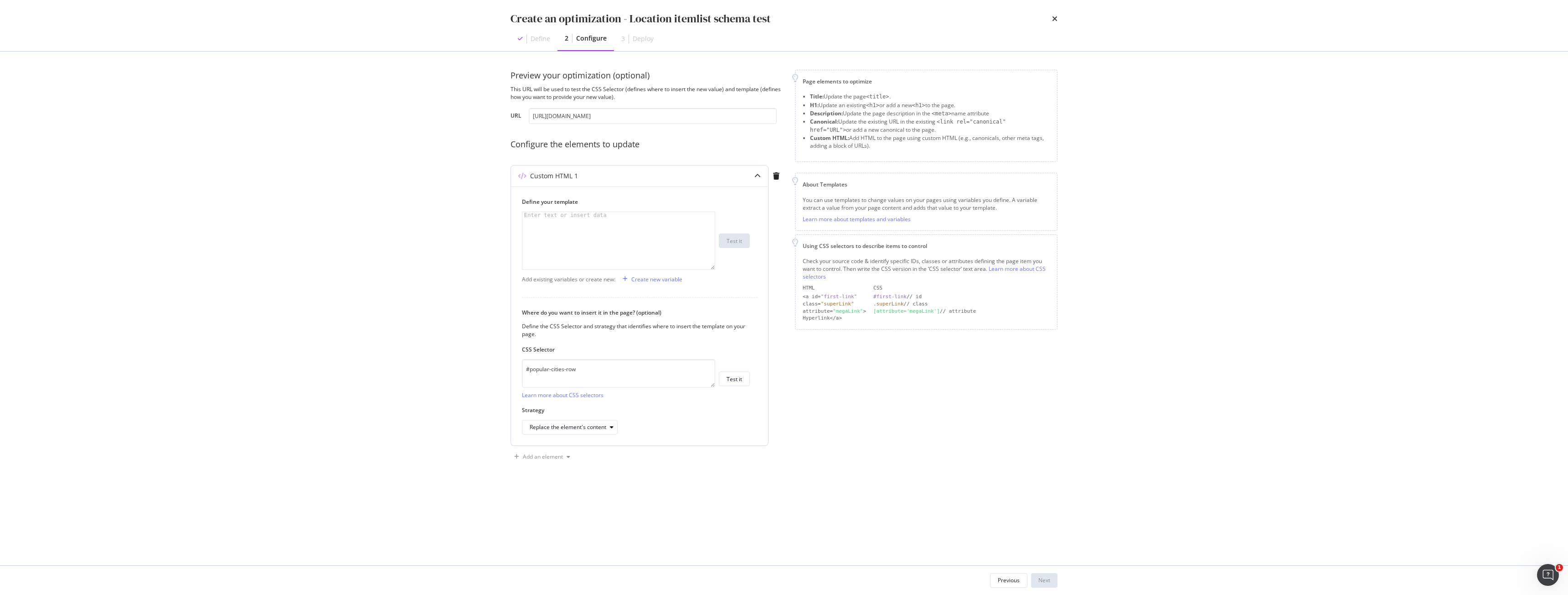
click at [525, 242] on div "modal" at bounding box center [618, 247] width 192 height 70
click at [624, 231] on div "modal" at bounding box center [618, 247] width 192 height 70
click at [1053, 582] on button "Next" at bounding box center [1044, 580] width 27 height 14
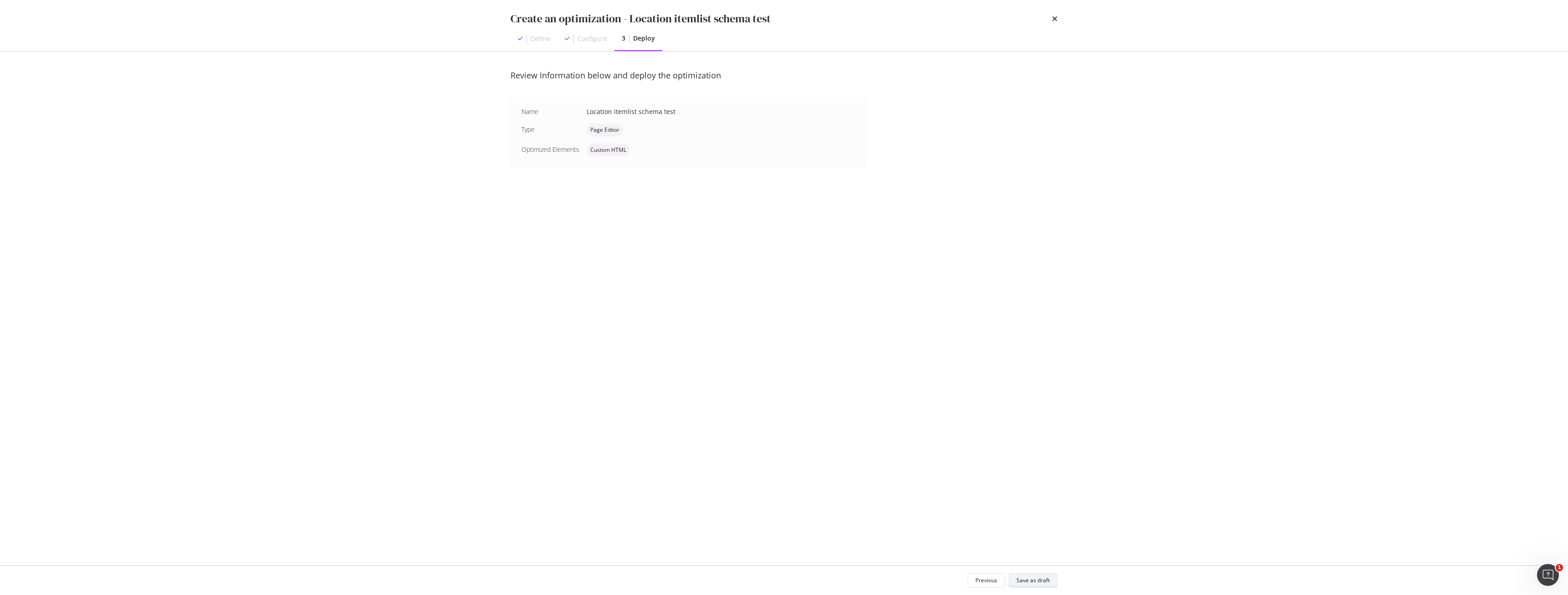
click at [1045, 583] on div "Save as draft" at bounding box center [1033, 580] width 33 height 8
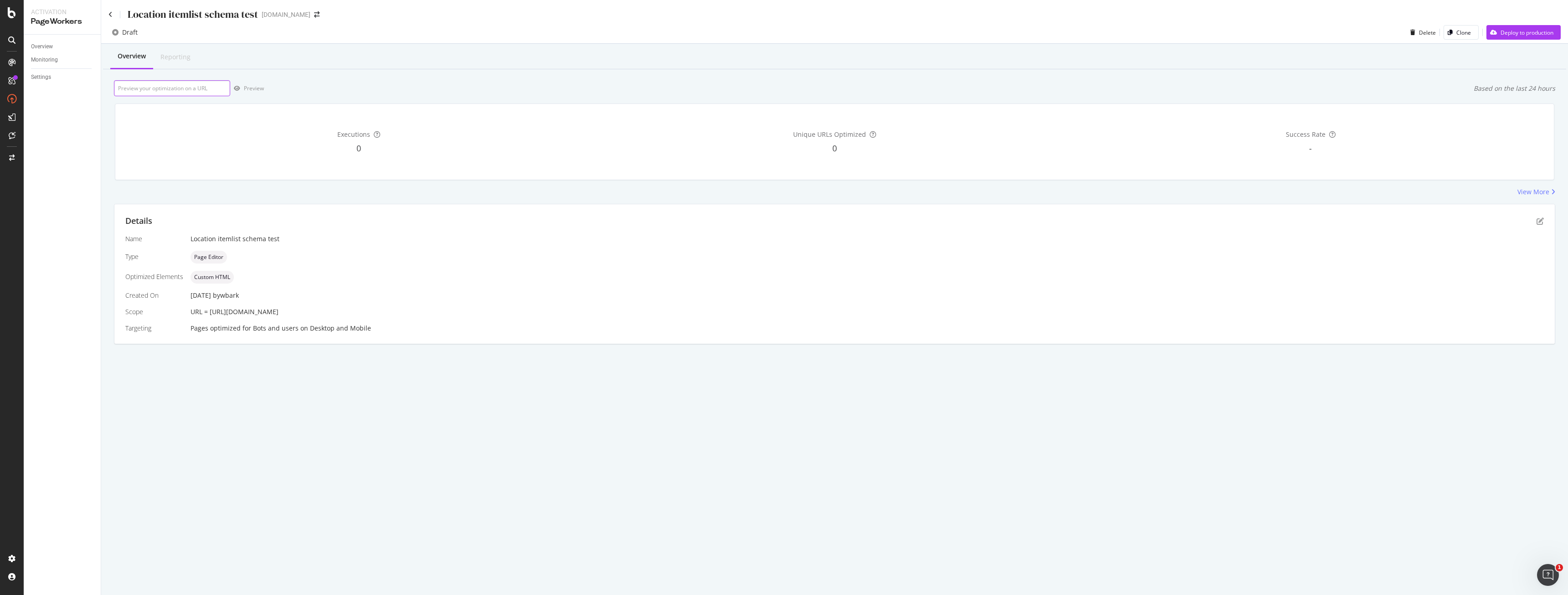
click at [152, 89] on input "url" at bounding box center [172, 88] width 116 height 16
paste input "https://www.bark.com/en/us/personal-trainer/"
type input "https://www.bark.com/en/us/personal-trainer/"
click at [259, 97] on div "Executions 0 Unique URLs Optimized 0 Success Rate -" at bounding box center [834, 141] width 1451 height 91
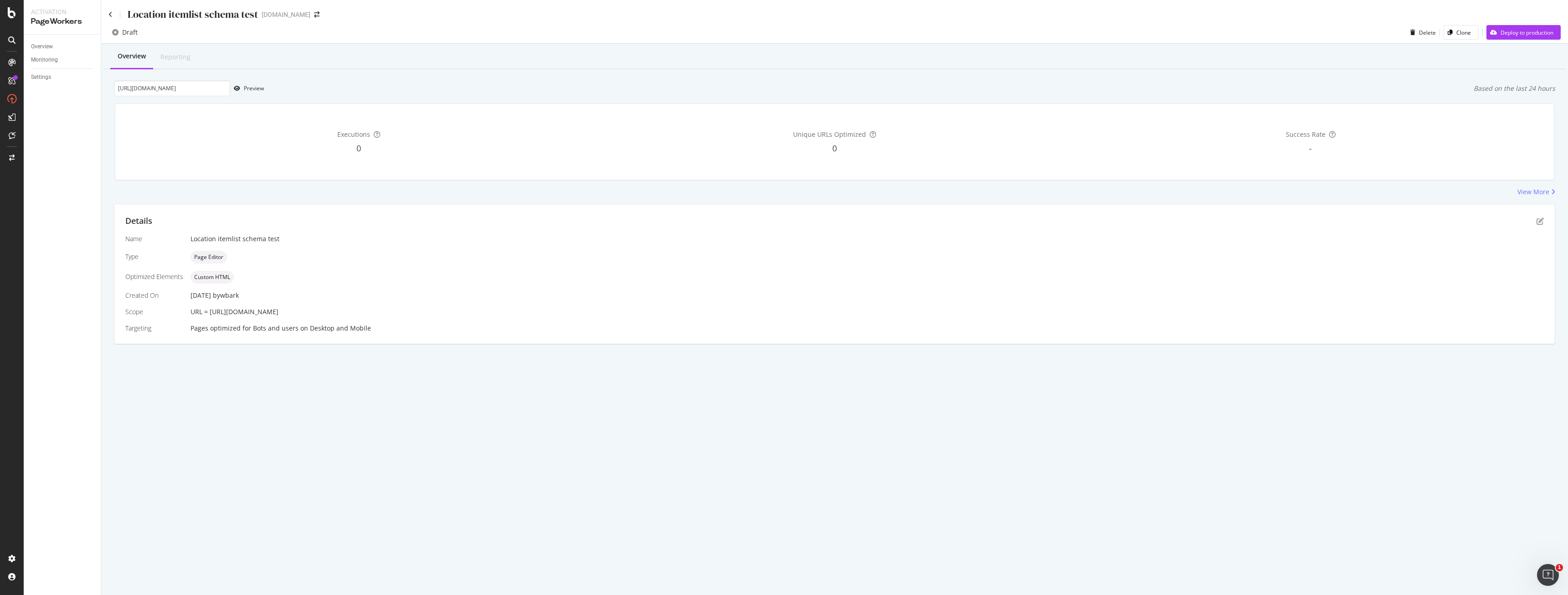
scroll to position [0, 0]
click at [259, 94] on div "Preview" at bounding box center [246, 89] width 34 height 14
click at [1540, 218] on icon "pen-to-square" at bounding box center [1540, 221] width 8 height 8
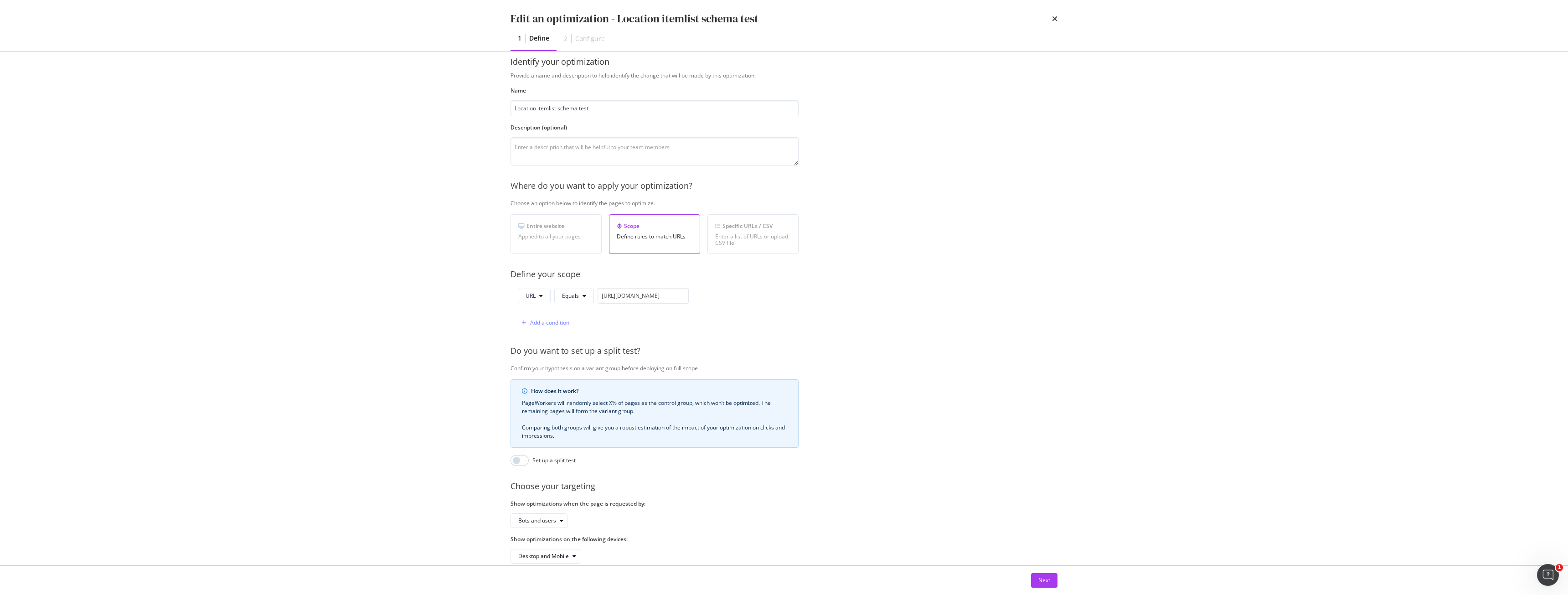
scroll to position [37, 0]
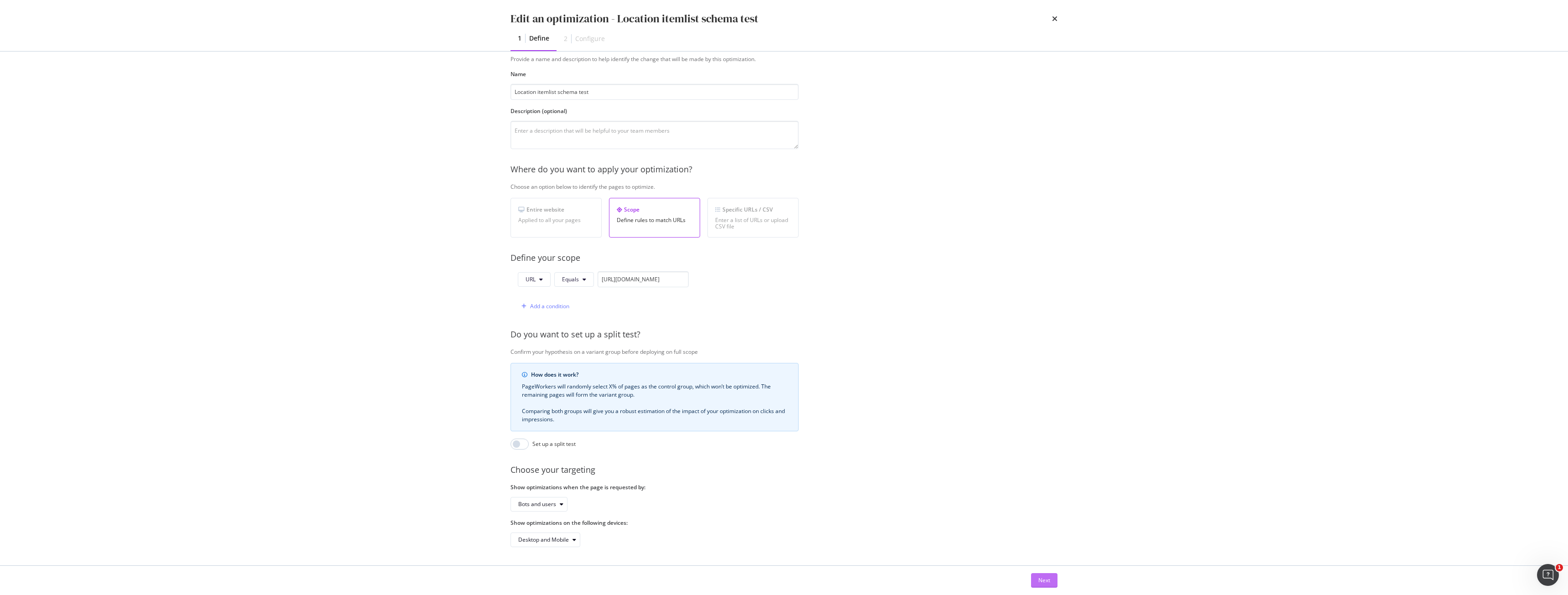
click at [1053, 578] on button "Next" at bounding box center [1044, 580] width 27 height 14
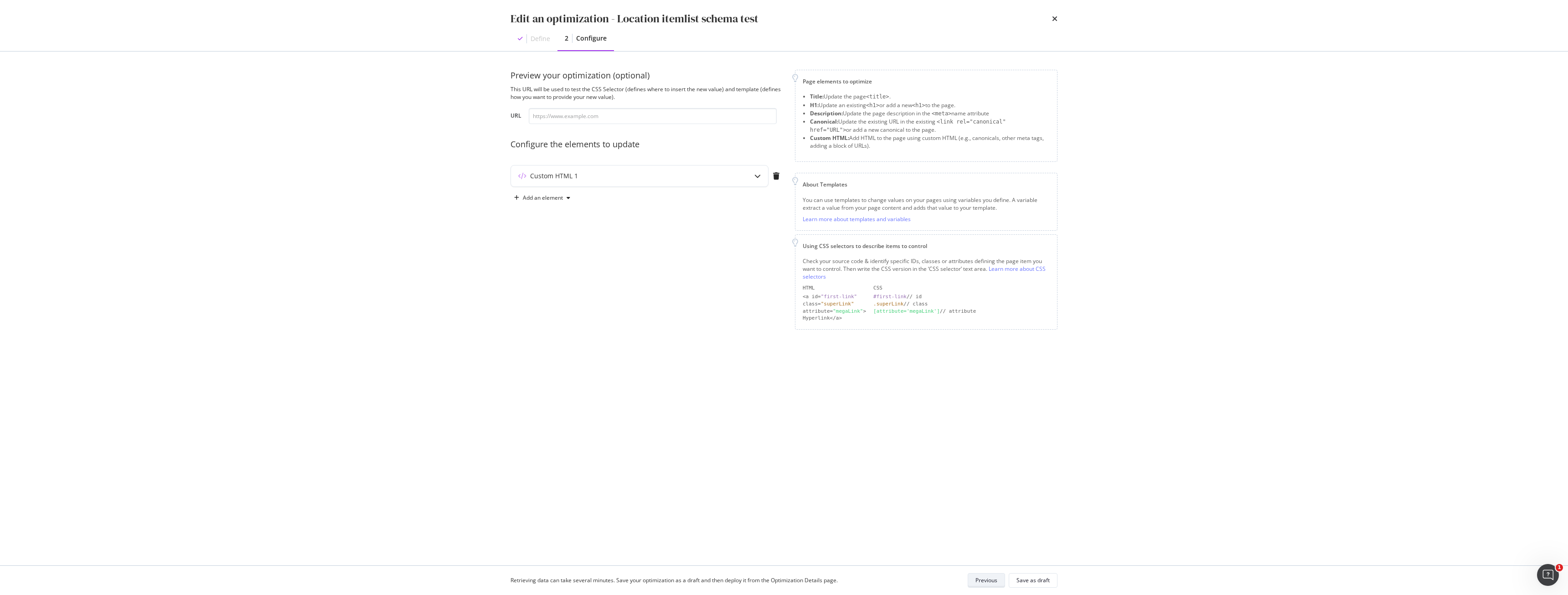
scroll to position [0, 0]
click at [565, 179] on div "Custom HTML 1" at bounding box center [554, 176] width 48 height 9
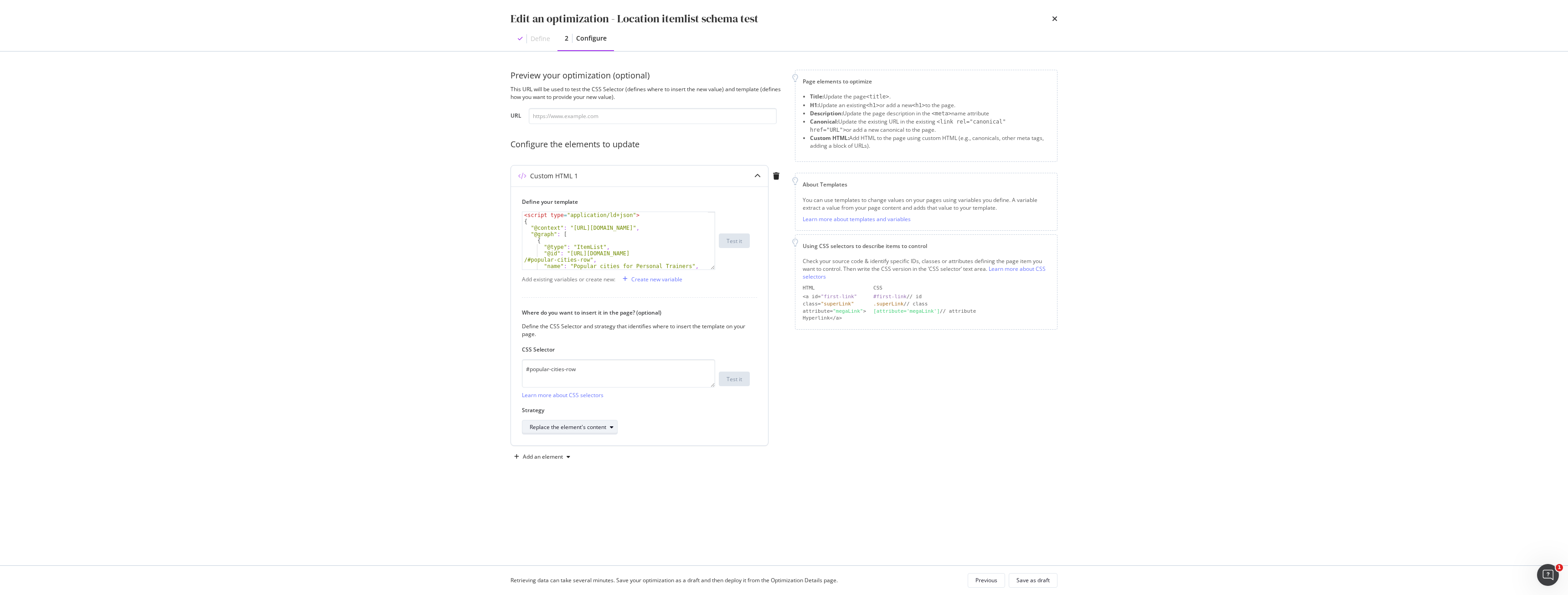
click at [566, 425] on div "Replace the element's content" at bounding box center [568, 427] width 77 height 5
click at [600, 458] on div "Inside the element, at the end" at bounding box center [571, 457] width 75 height 8
click at [1033, 579] on div "Save as draft" at bounding box center [1033, 580] width 33 height 8
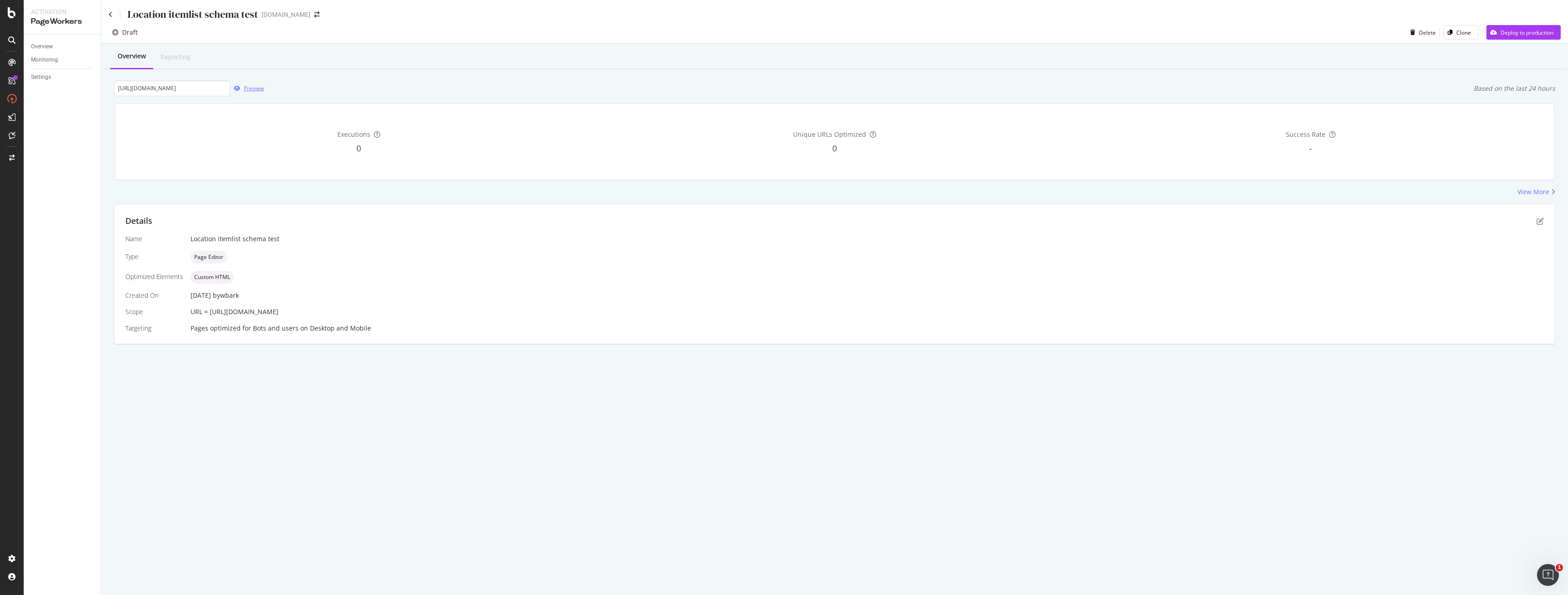
click at [245, 90] on div "Preview" at bounding box center [253, 88] width 20 height 8
click at [1531, 37] on div "Deploy to production" at bounding box center [1520, 32] width 67 height 14
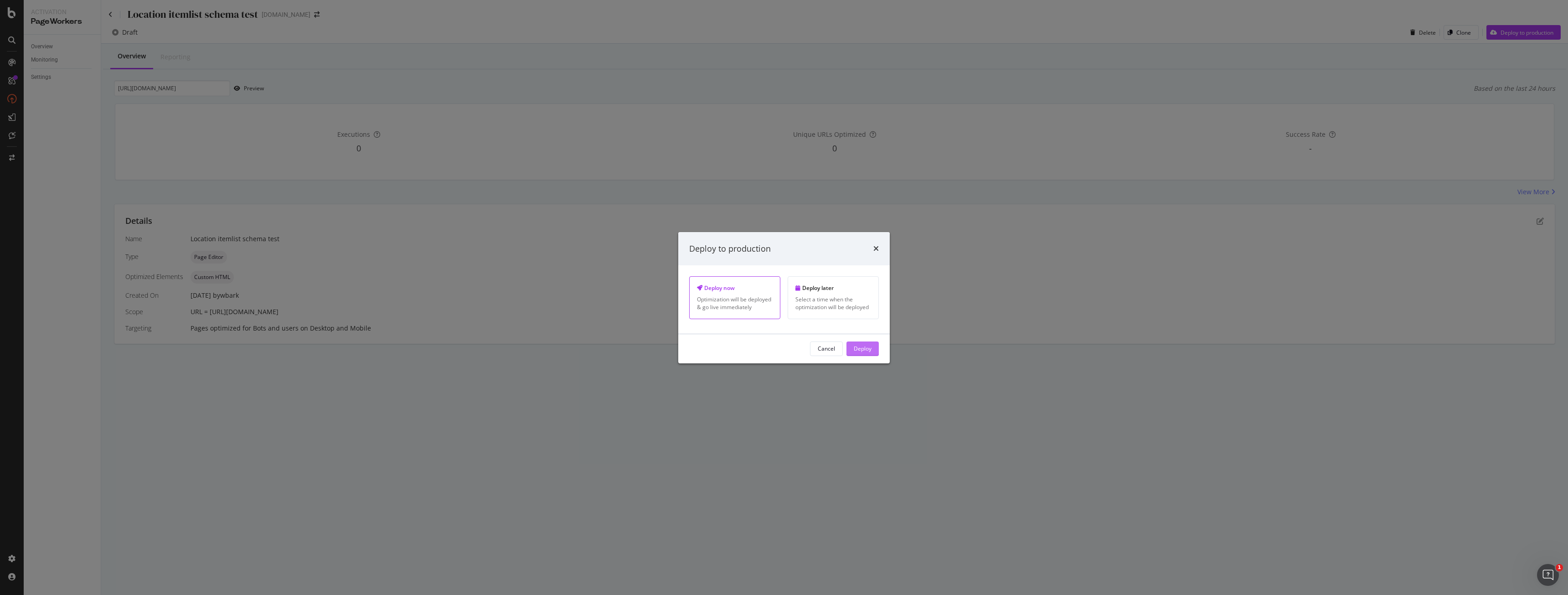
click at [863, 345] on div "Deploy" at bounding box center [863, 348] width 18 height 8
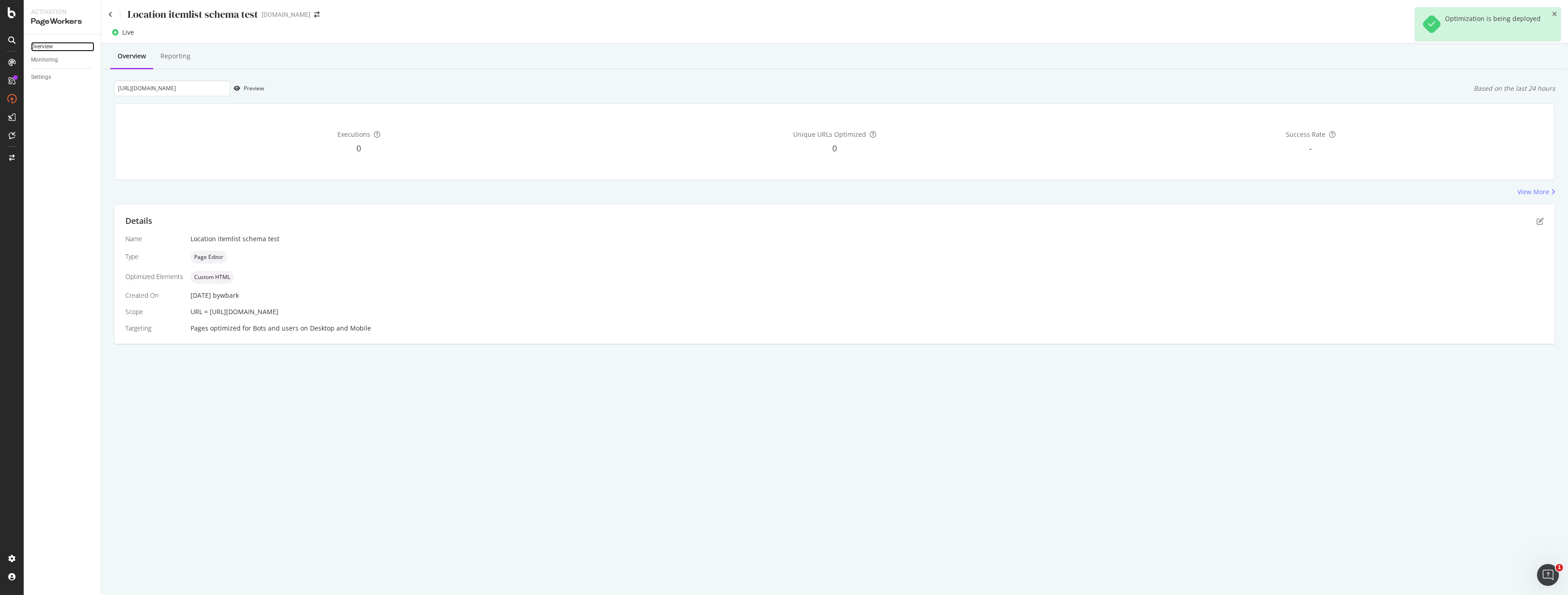
click at [44, 43] on div "Overview" at bounding box center [42, 47] width 22 height 10
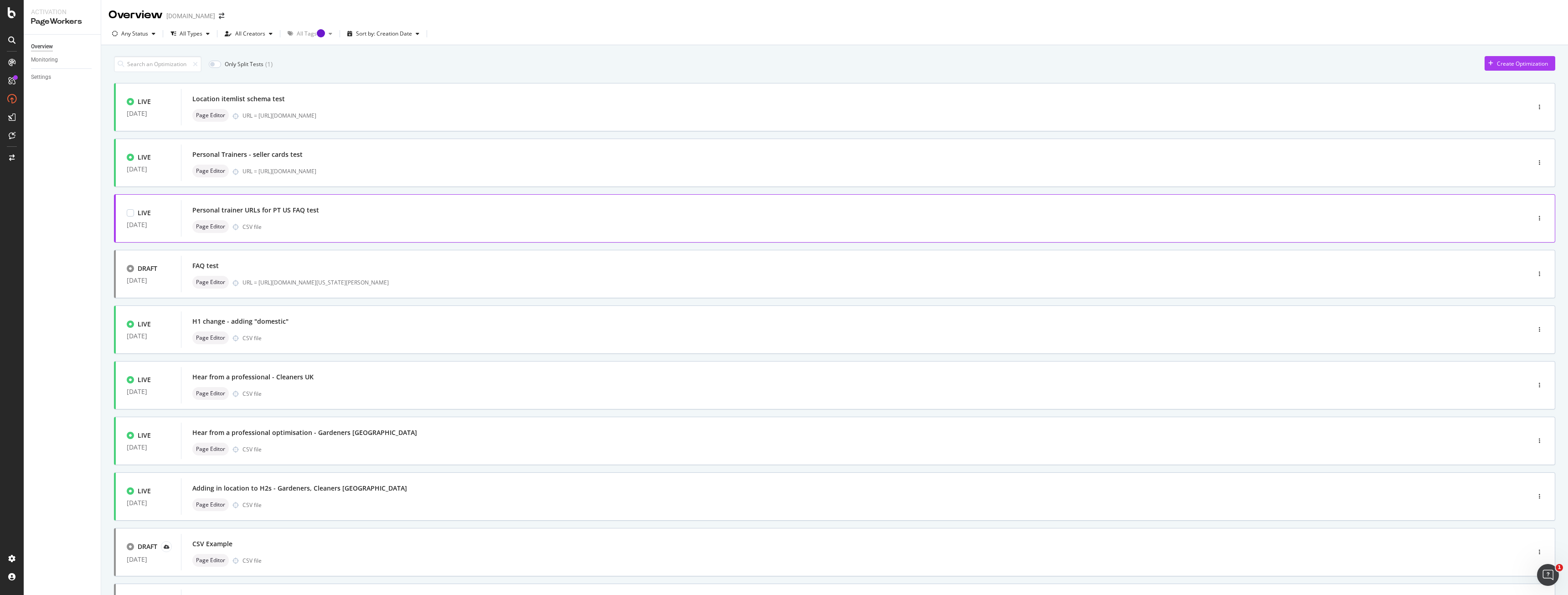
click at [546, 223] on div "Page Editor CSV file" at bounding box center [841, 226] width 1299 height 13
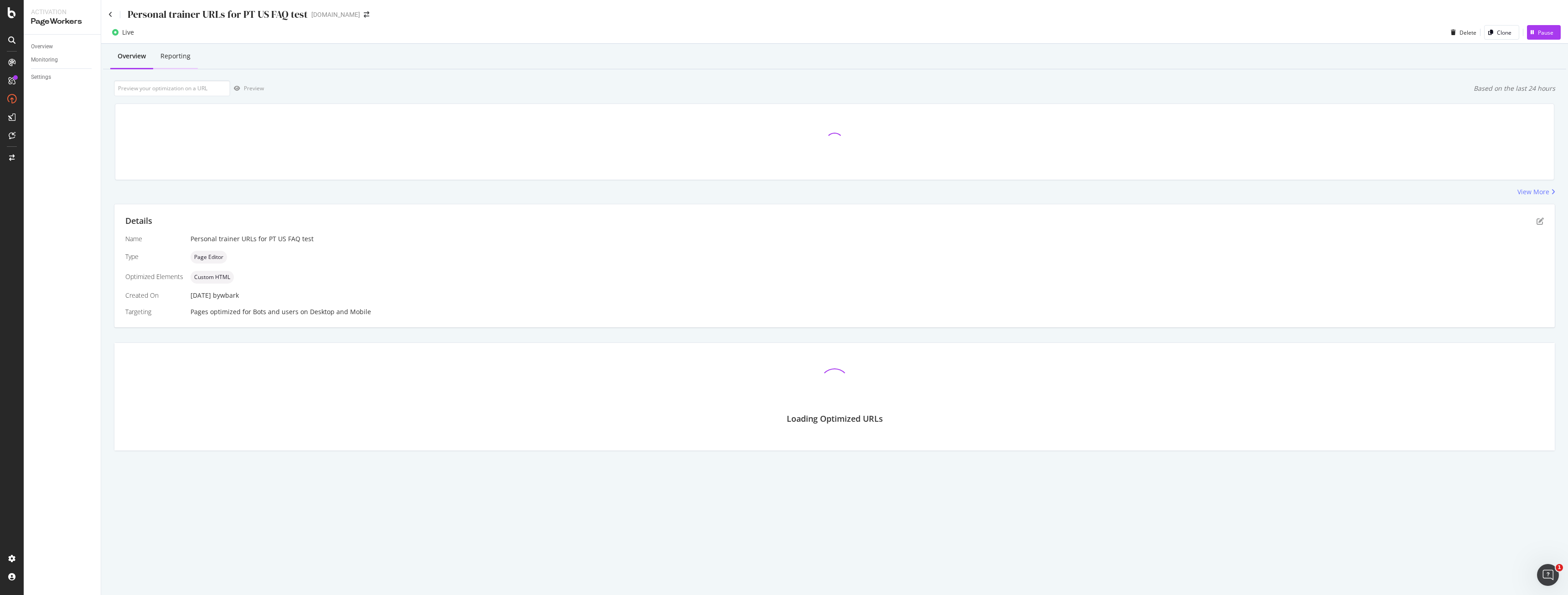
click at [163, 56] on div "Reporting" at bounding box center [176, 56] width 30 height 9
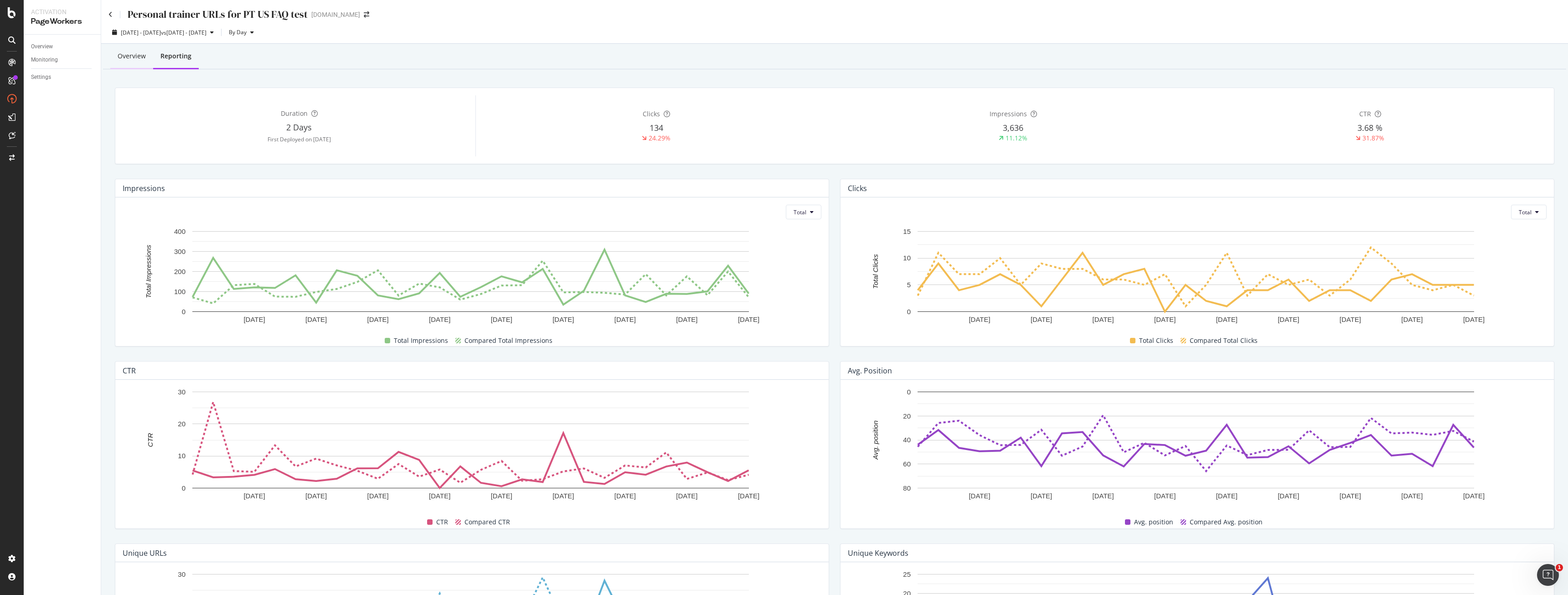
click at [119, 55] on div "Overview" at bounding box center [131, 56] width 28 height 9
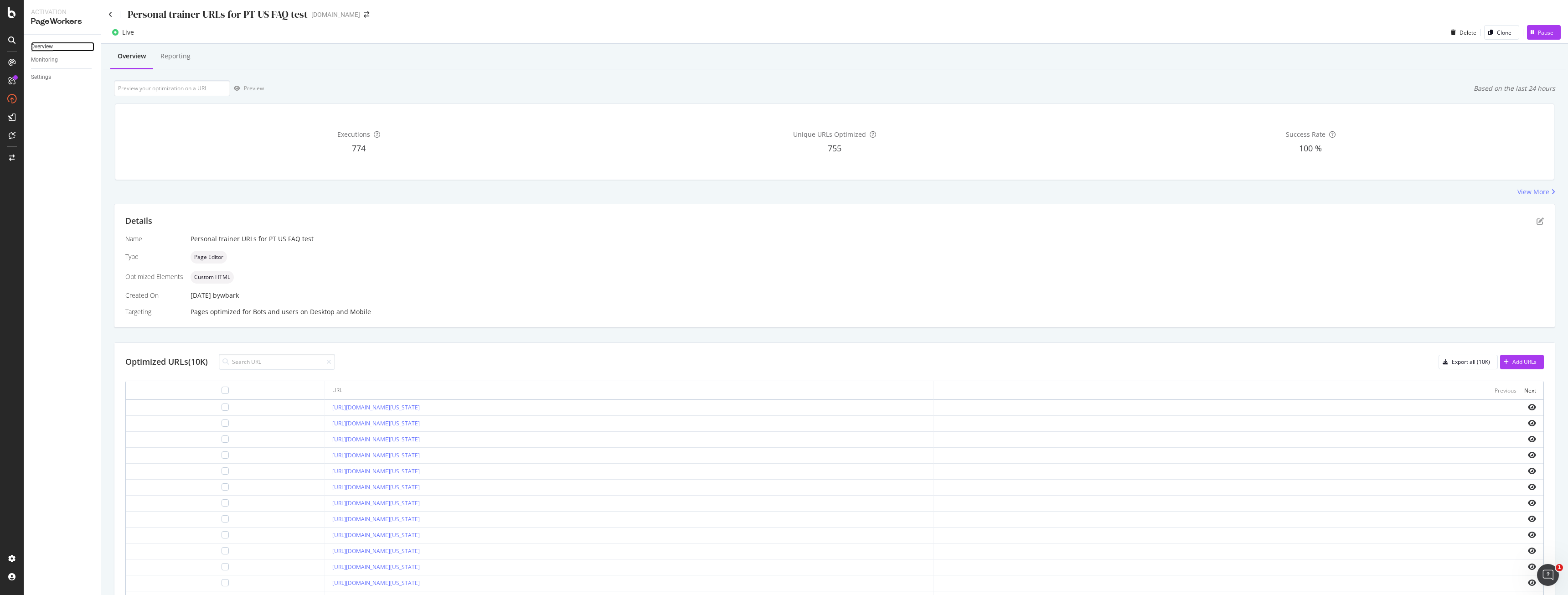
click at [40, 44] on div "Overview" at bounding box center [42, 47] width 22 height 10
